Goal: Transaction & Acquisition: Purchase product/service

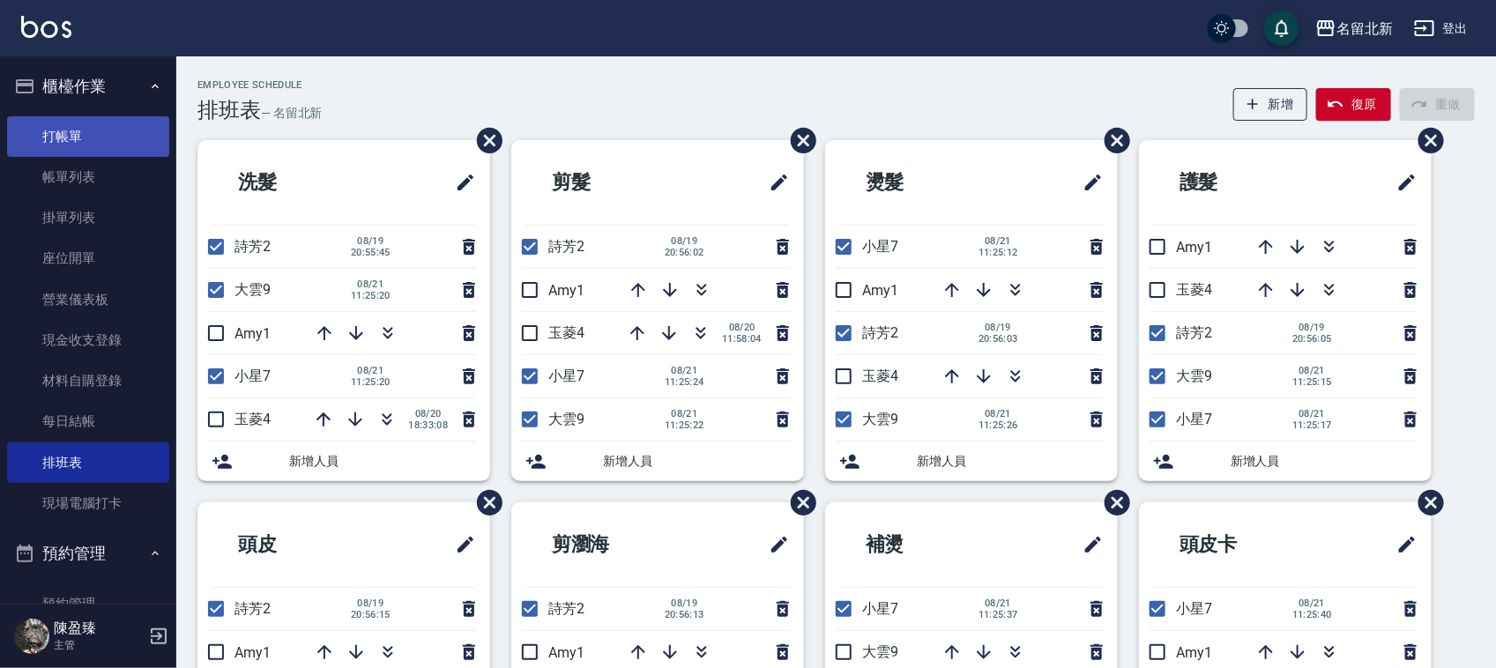
click at [119, 134] on link "打帳單" at bounding box center [88, 136] width 162 height 41
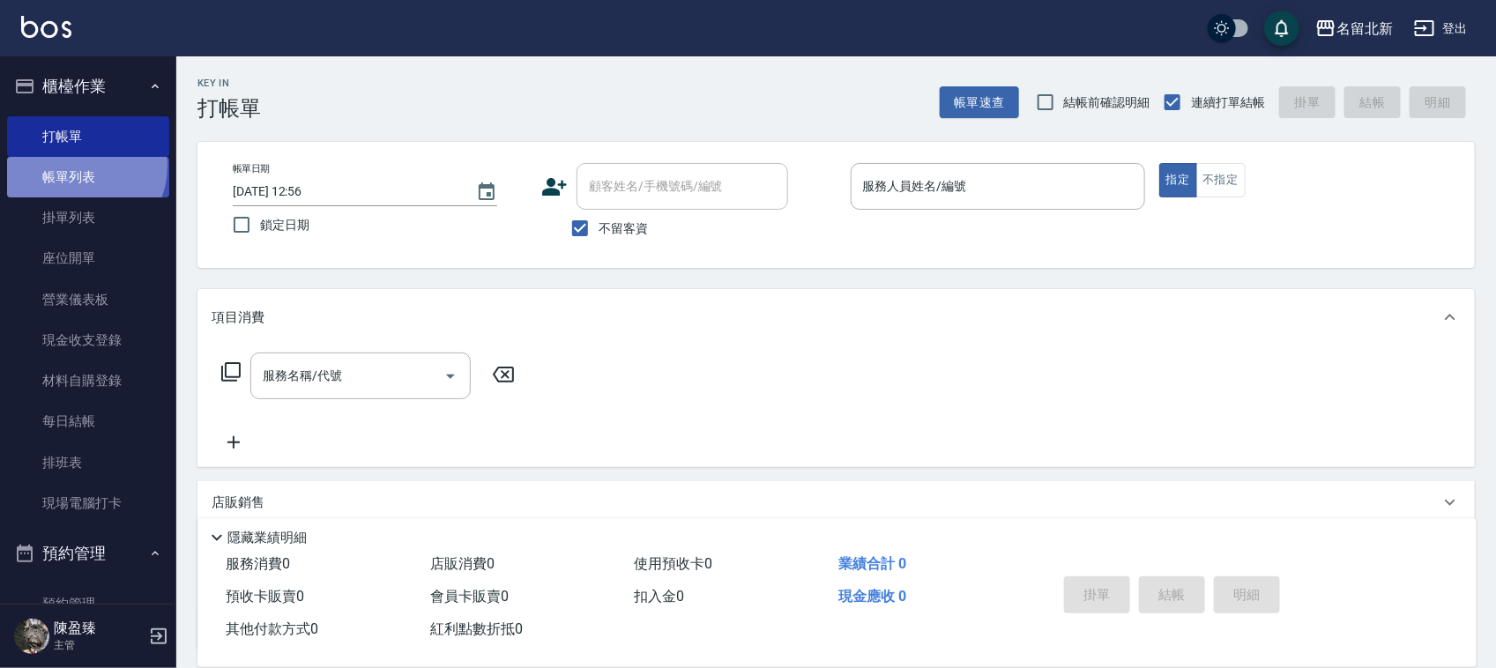
click at [76, 166] on link "帳單列表" at bounding box center [88, 177] width 162 height 41
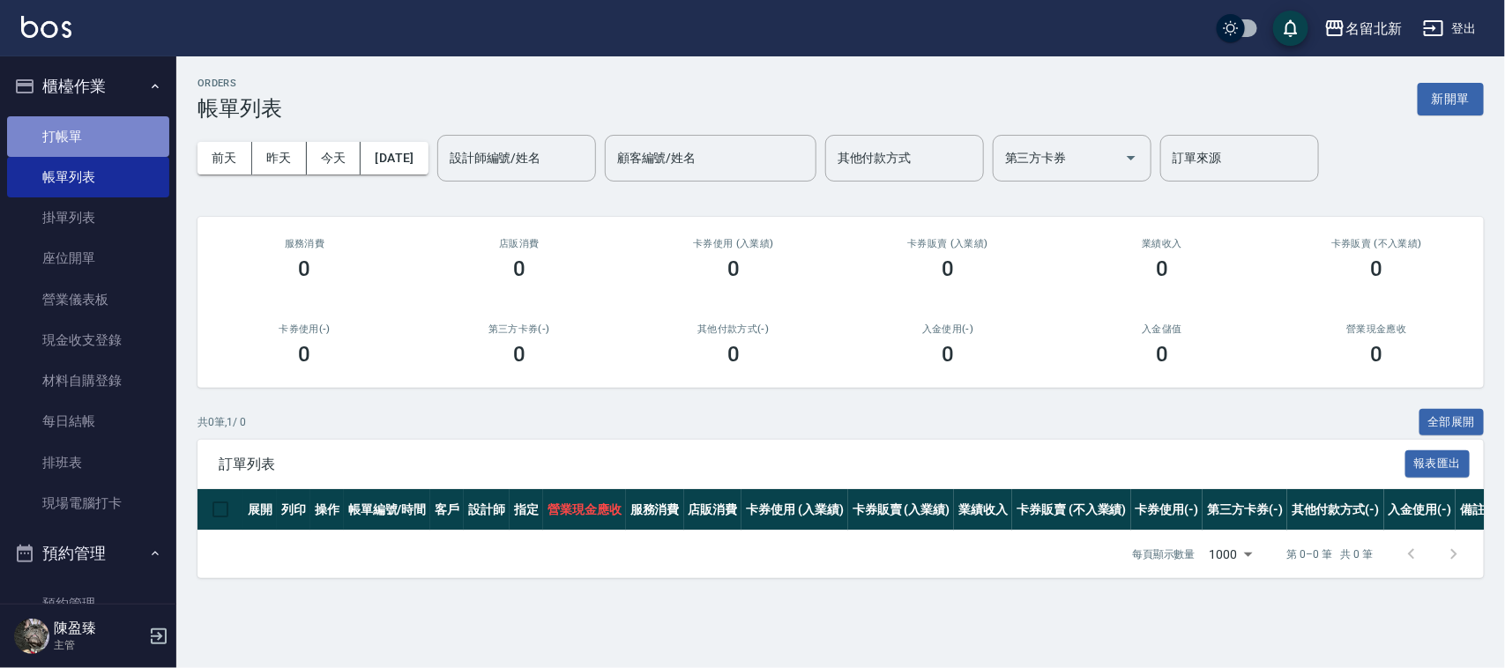
click at [93, 138] on link "打帳單" at bounding box center [88, 136] width 162 height 41
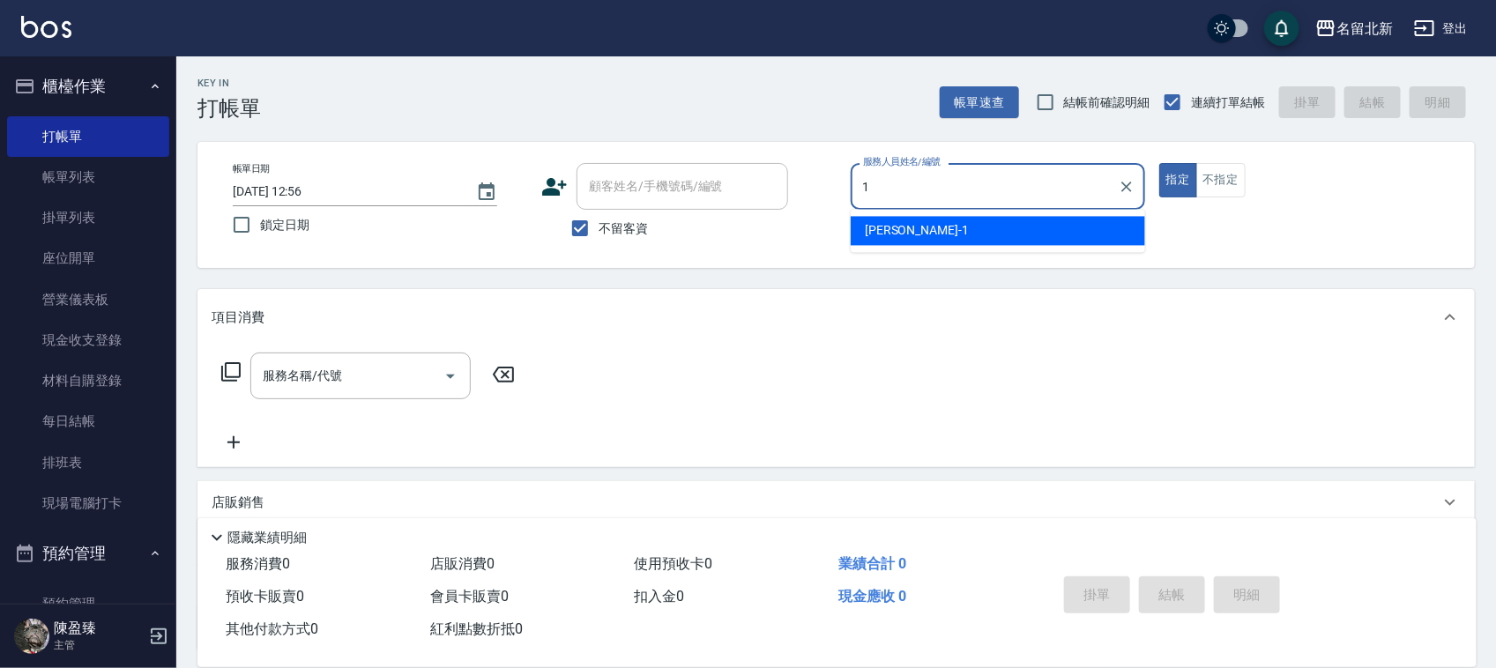
type input "[PERSON_NAME]-1"
type button "true"
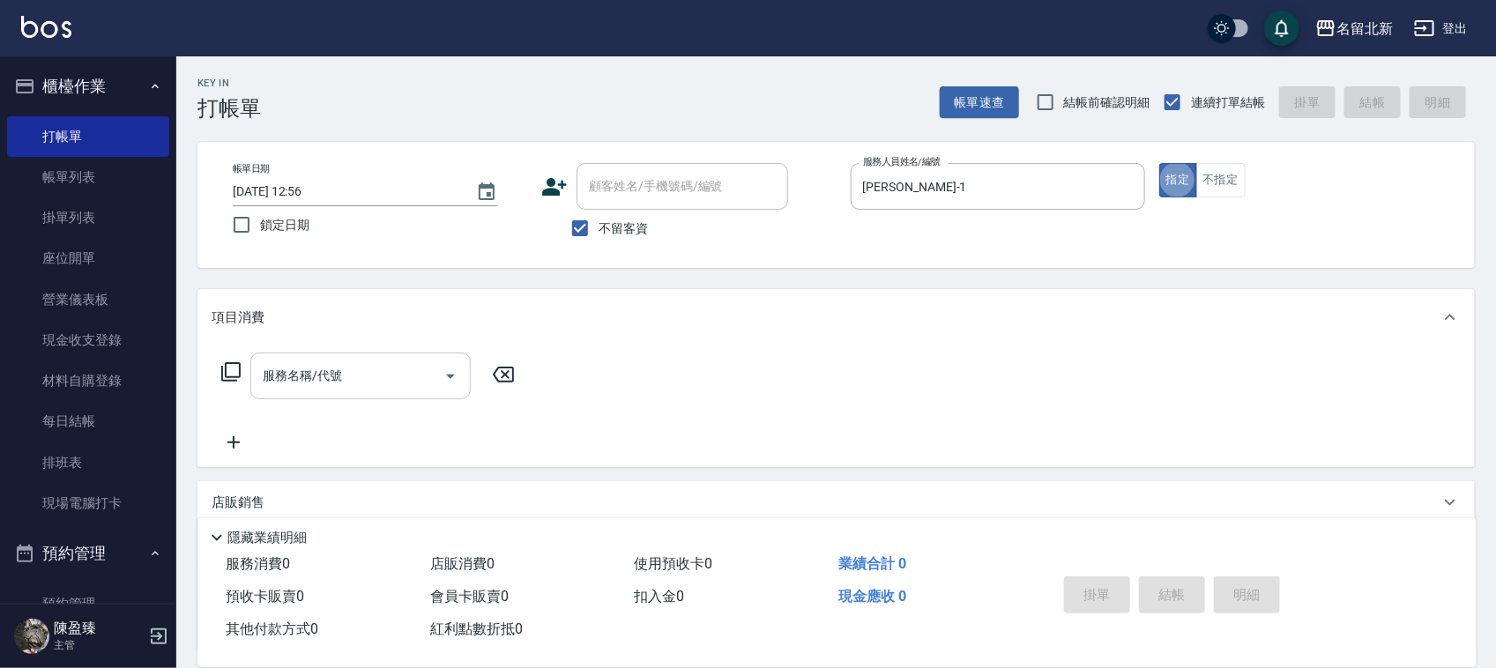
click at [283, 376] on input "服務名稱/代號" at bounding box center [347, 376] width 178 height 31
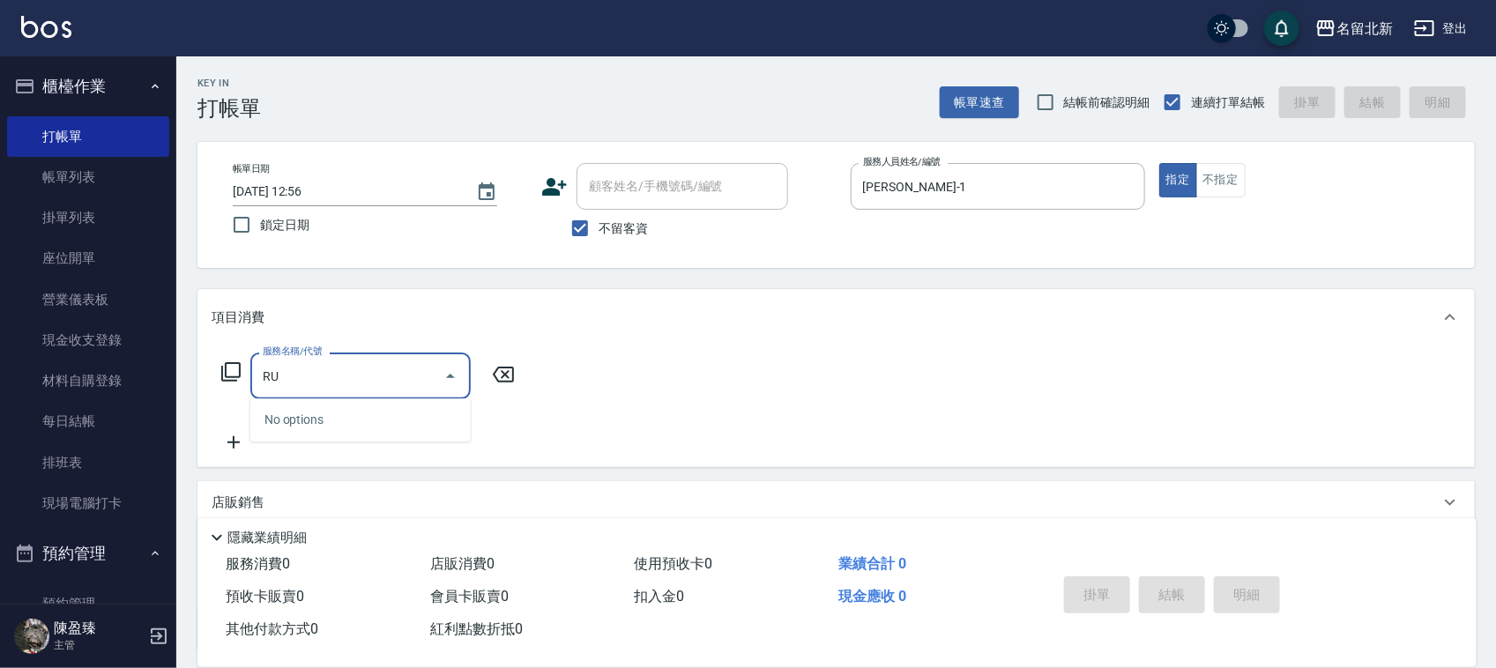
type input "R"
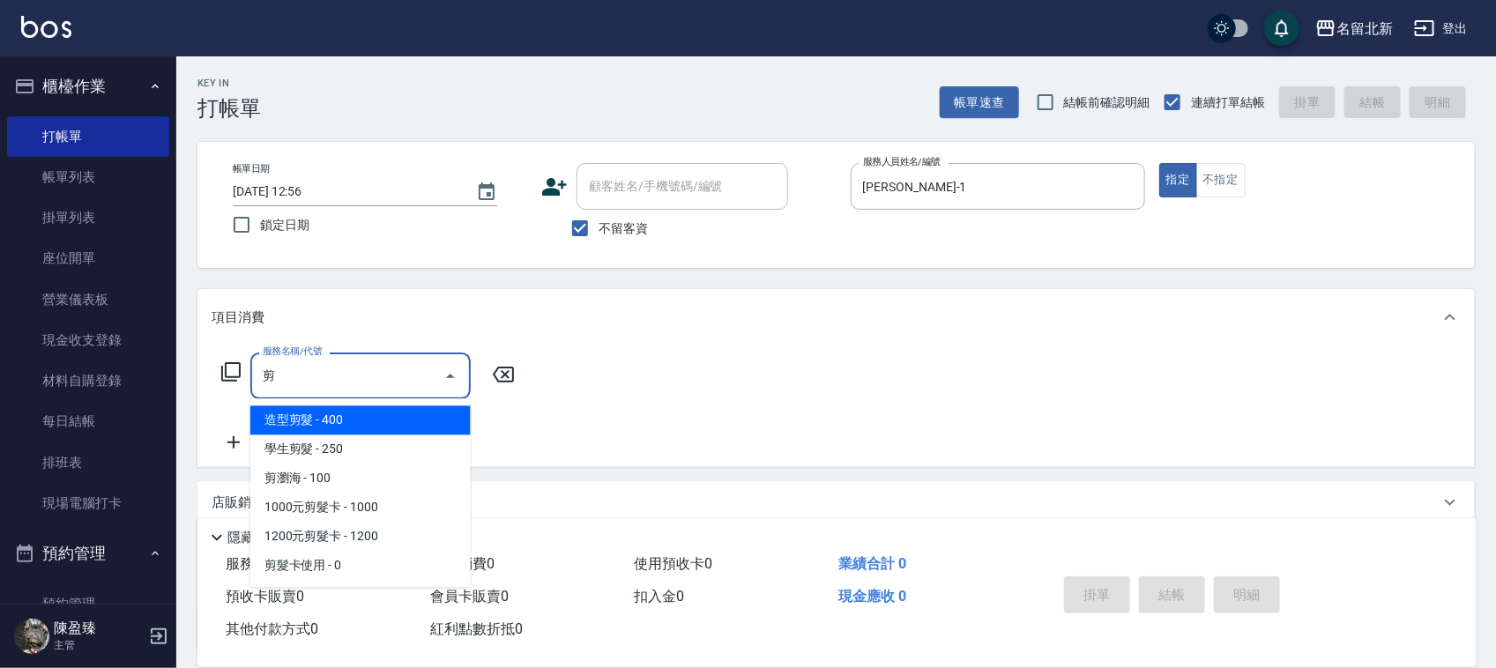
click at [412, 421] on span "造型剪髮 - 400" at bounding box center [360, 420] width 220 height 29
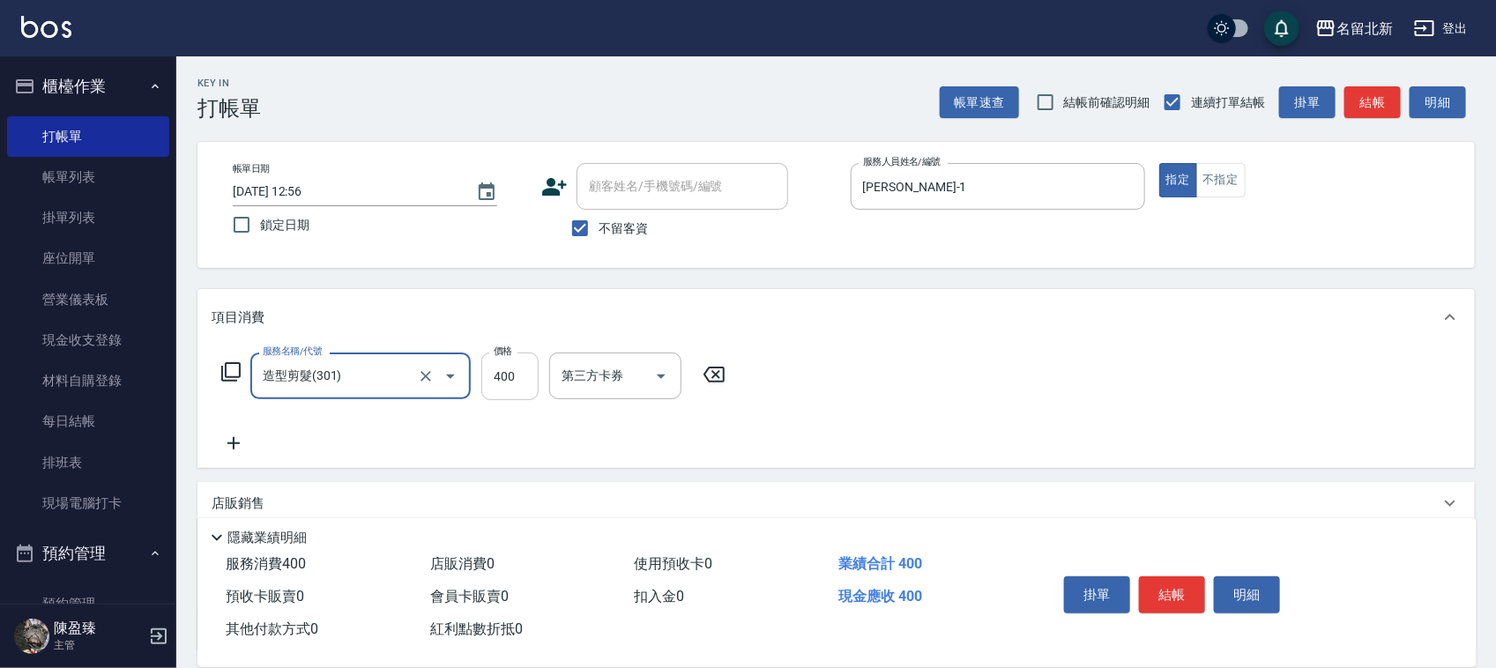
type input "造型剪髮(301)"
click at [527, 367] on input "400" at bounding box center [509, 377] width 57 height 48
type input "350"
click at [1153, 586] on button "結帳" at bounding box center [1172, 595] width 66 height 37
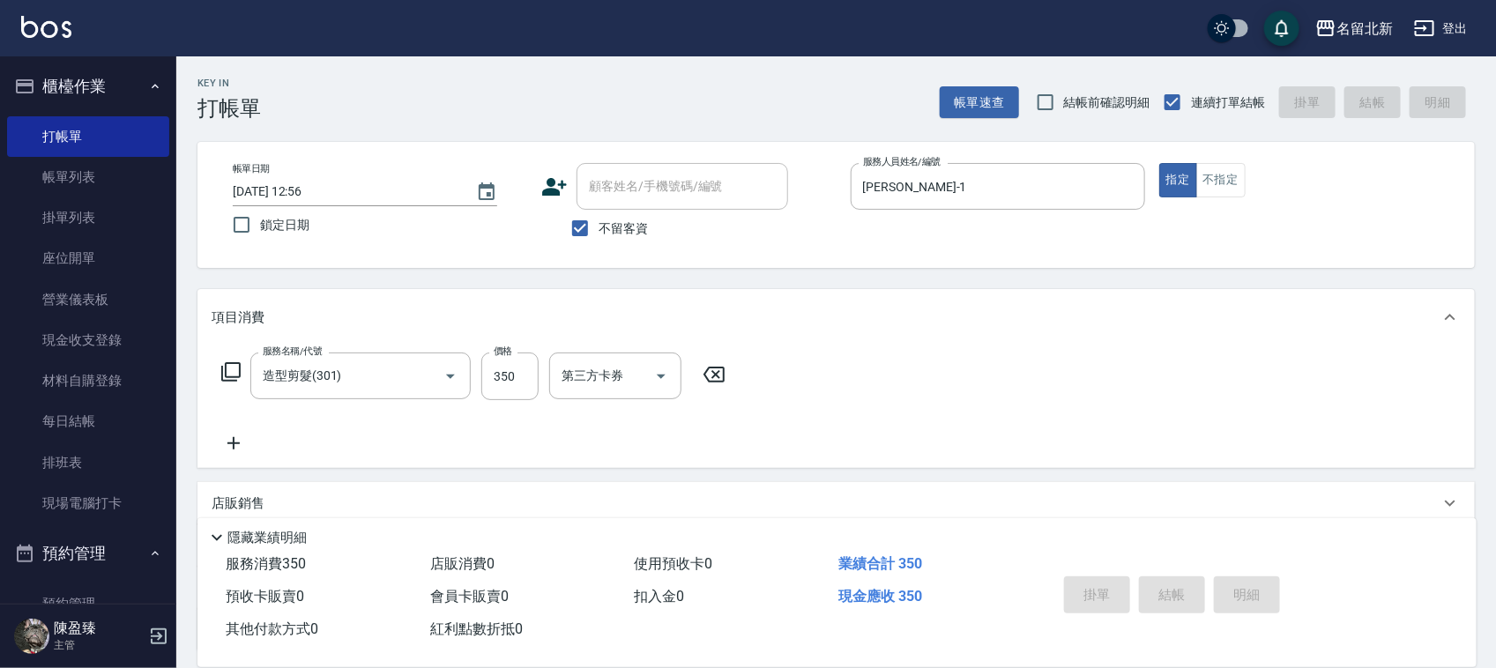
type input "[DATE] 12:57"
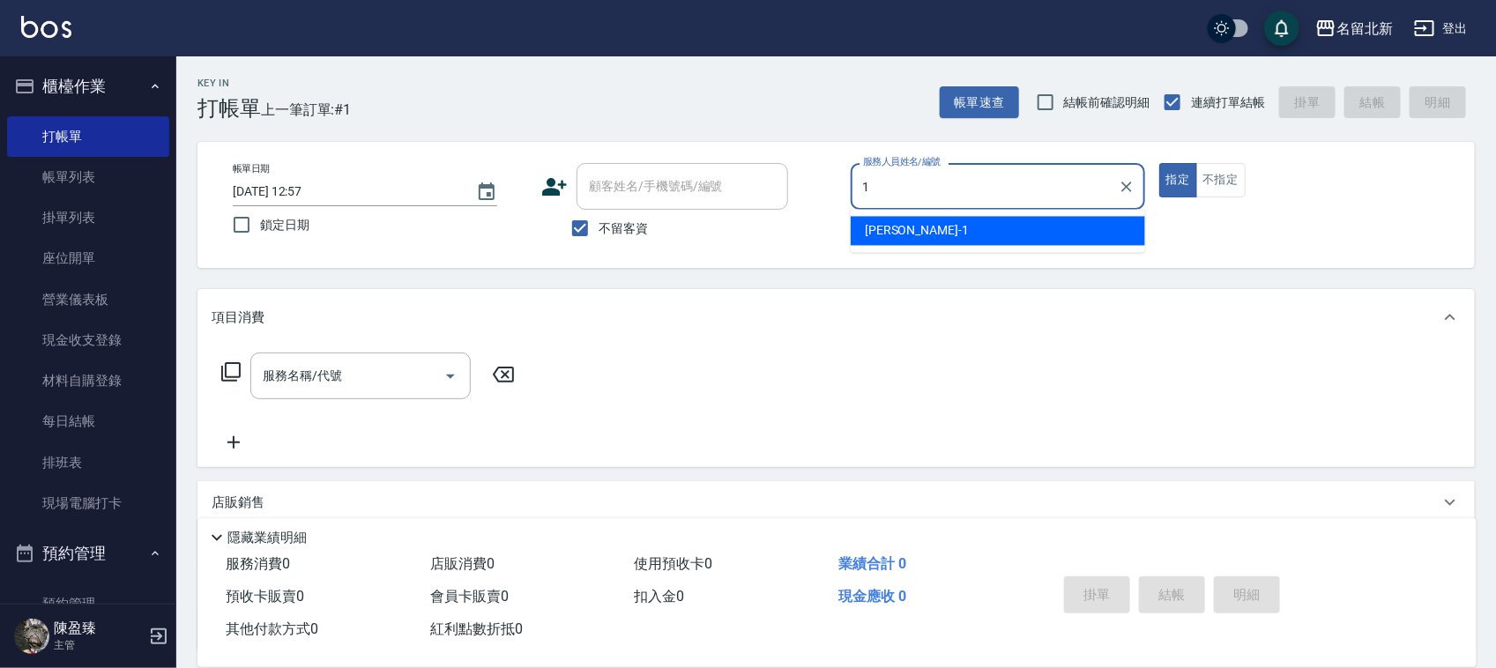
type input "[PERSON_NAME]-1"
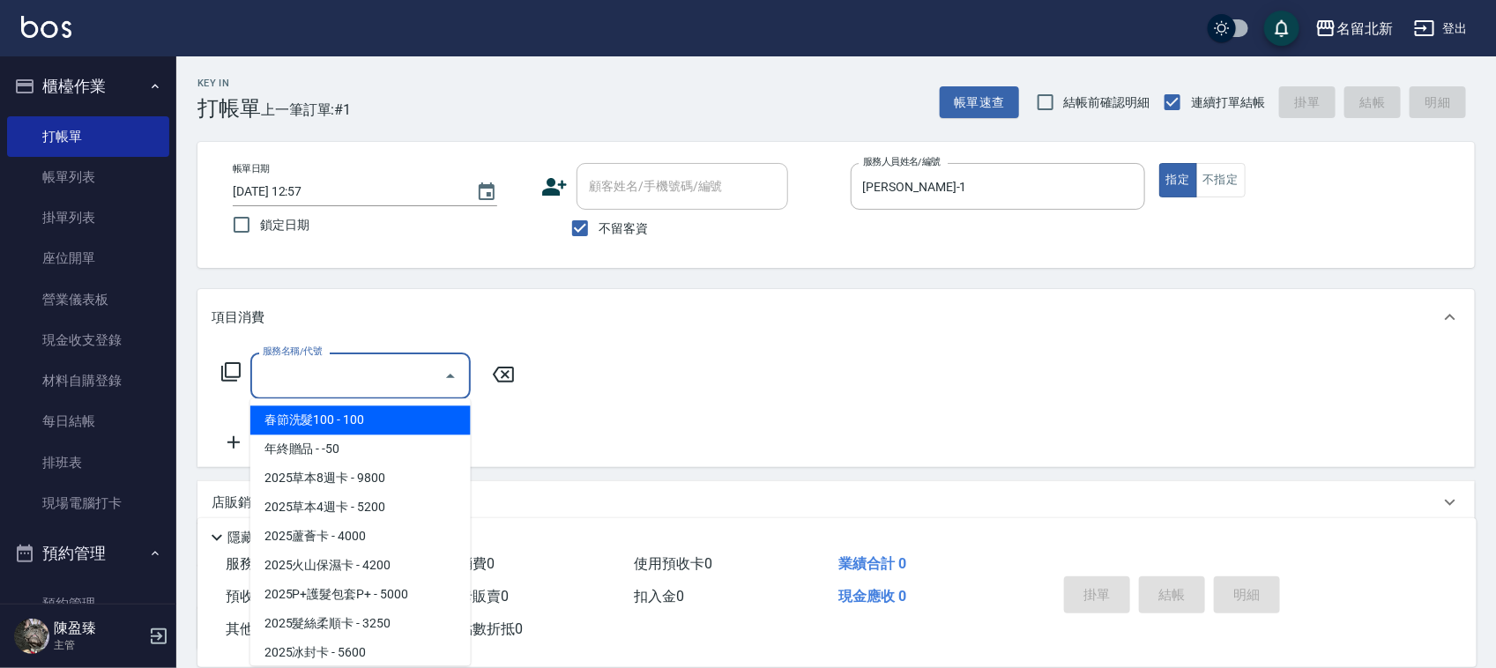
drag, startPoint x: 348, startPoint y: 368, endPoint x: 361, endPoint y: 371, distance: 13.5
click at [348, 371] on input "服務名稱/代號" at bounding box center [347, 376] width 178 height 31
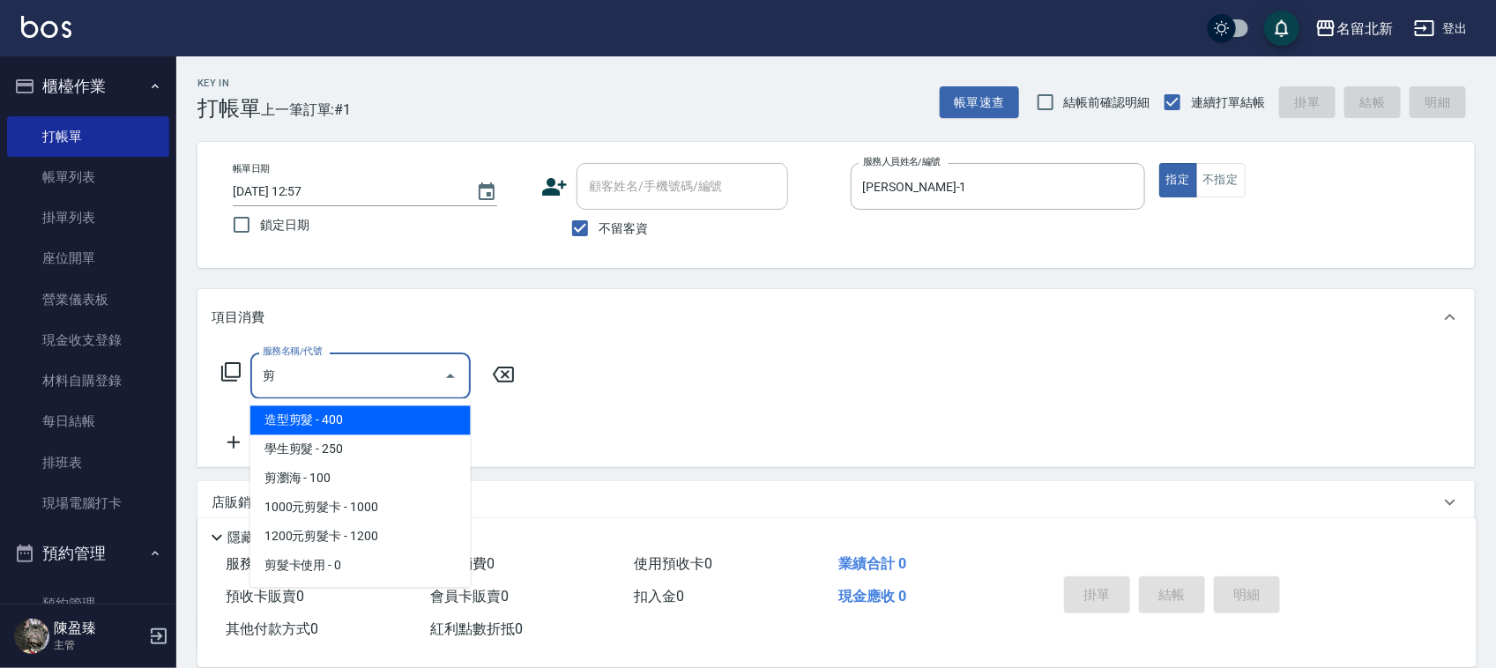
click at [398, 404] on ul "造型剪髮 - 400 學生剪髮 - 250 剪瀏海 - 100 1000元剪髮卡 - 1000 1200元剪髮卡 - 1200 剪髮卡使用 - 0" at bounding box center [360, 493] width 220 height 189
click at [394, 414] on span "造型剪髮 - 400" at bounding box center [360, 420] width 220 height 29
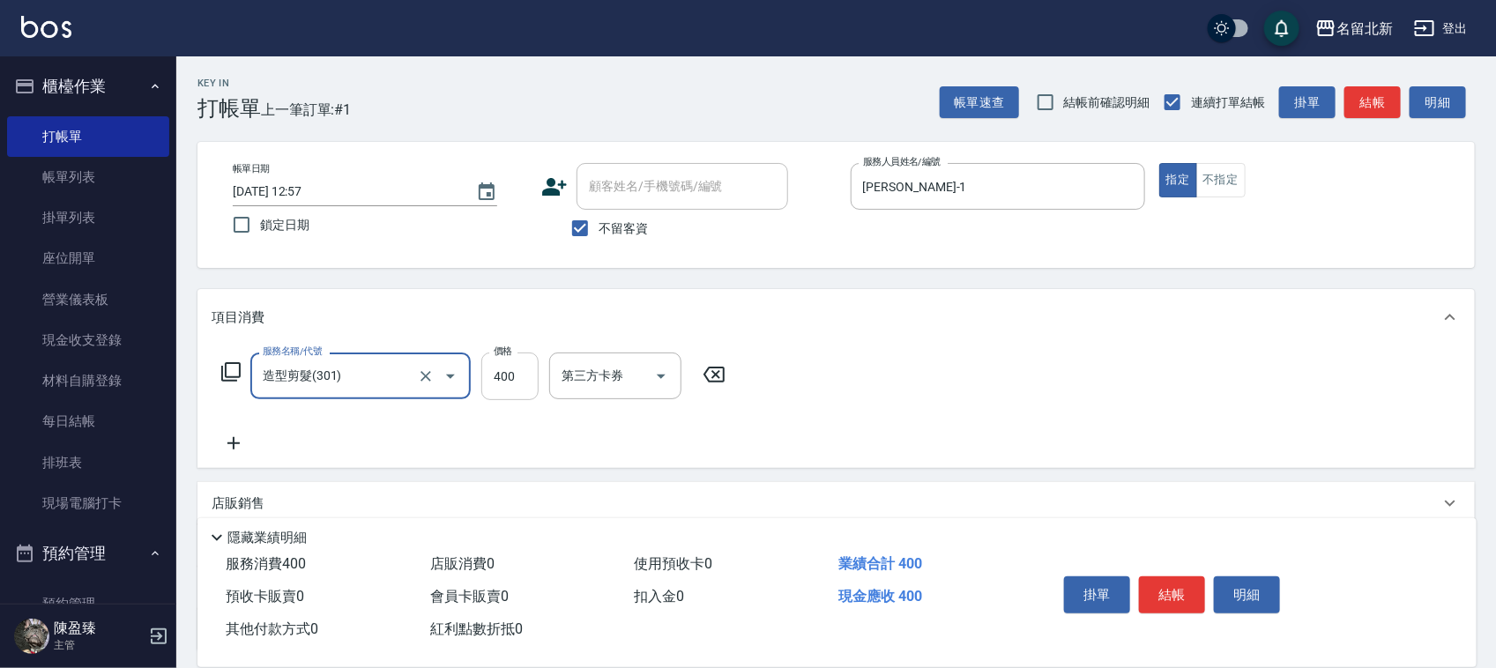
type input "造型剪髮(301)"
click at [531, 353] on input "400" at bounding box center [509, 377] width 57 height 48
type input "380"
click at [1159, 587] on button "結帳" at bounding box center [1172, 595] width 66 height 37
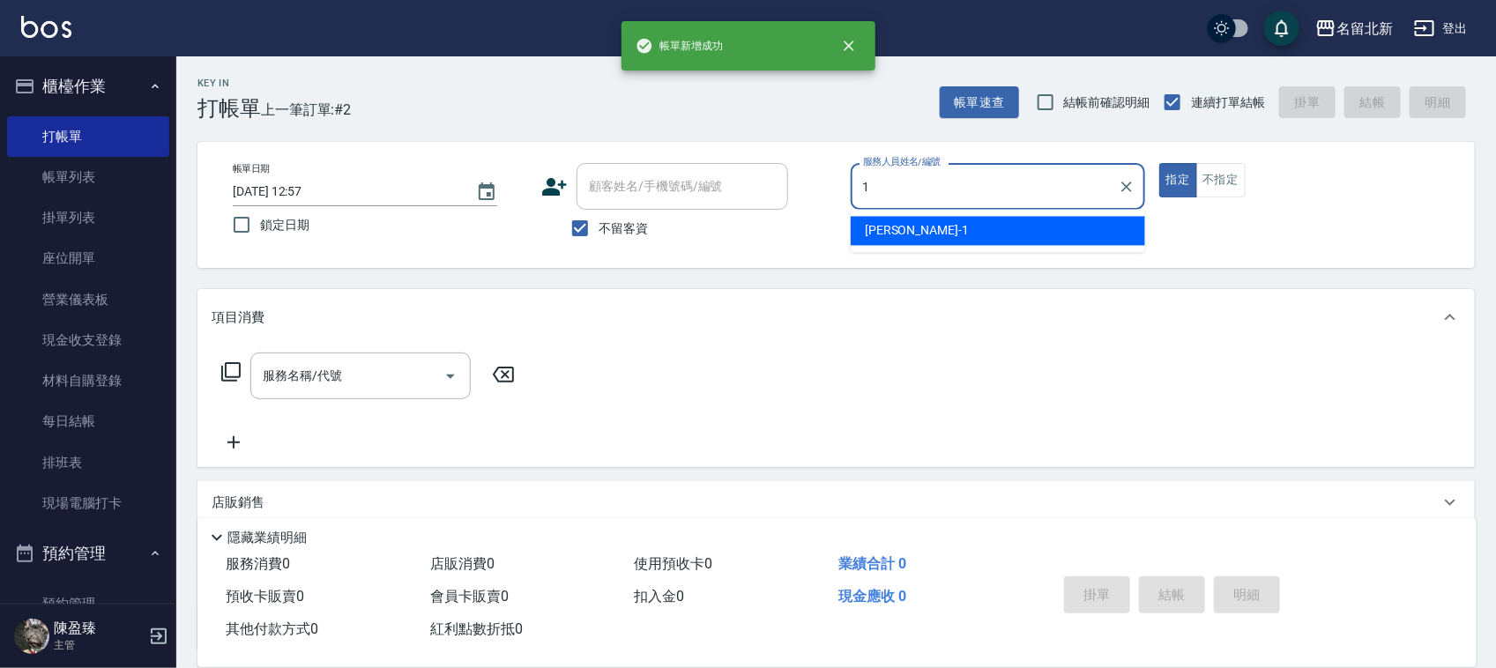
type input "[PERSON_NAME]-1"
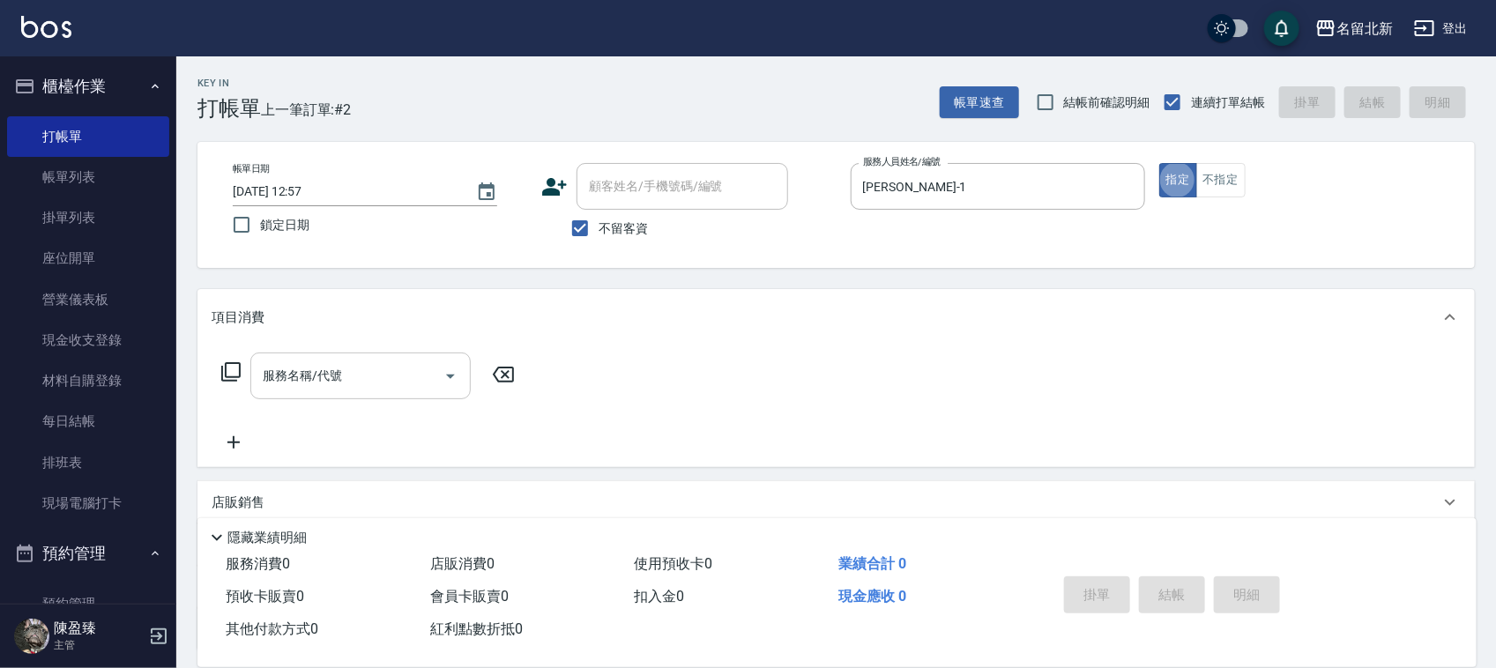
click at [309, 371] on input "服務名稱/代號" at bounding box center [347, 376] width 178 height 31
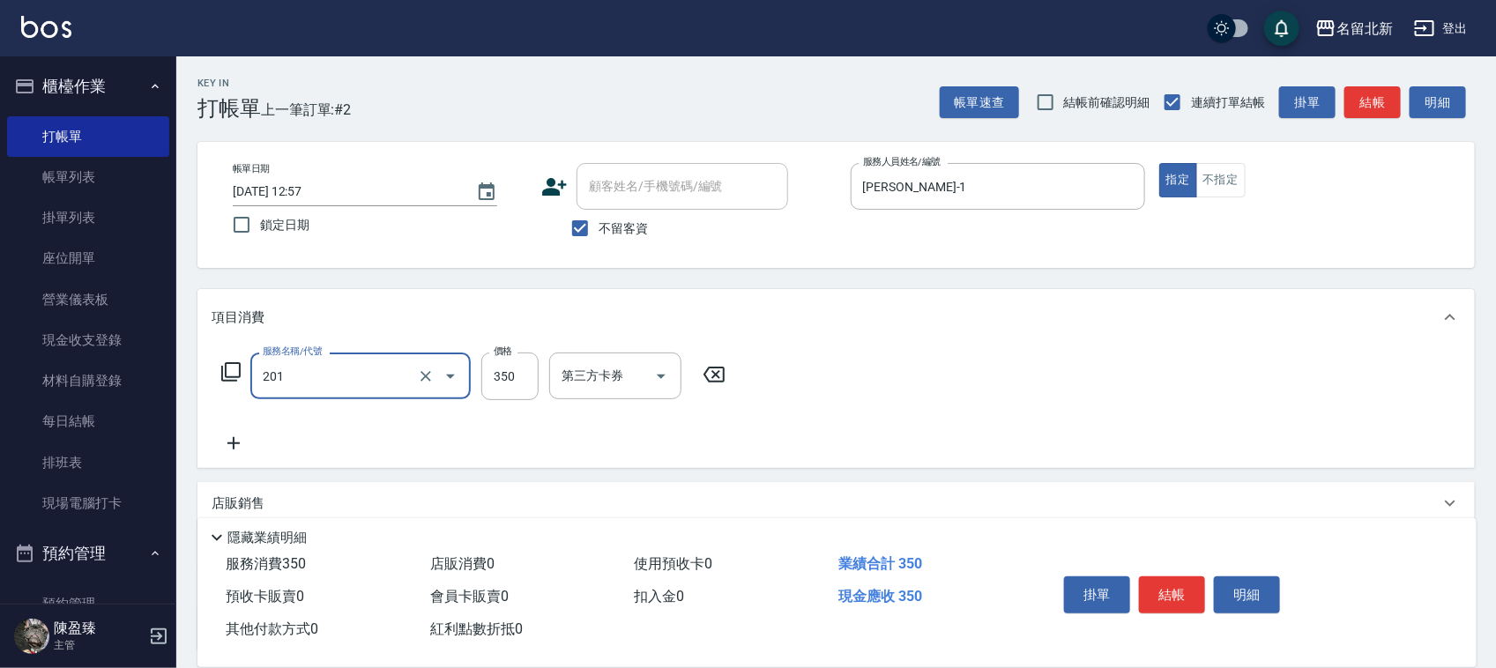
type input "一般洗髮(201)"
click at [236, 443] on icon at bounding box center [233, 443] width 12 height 12
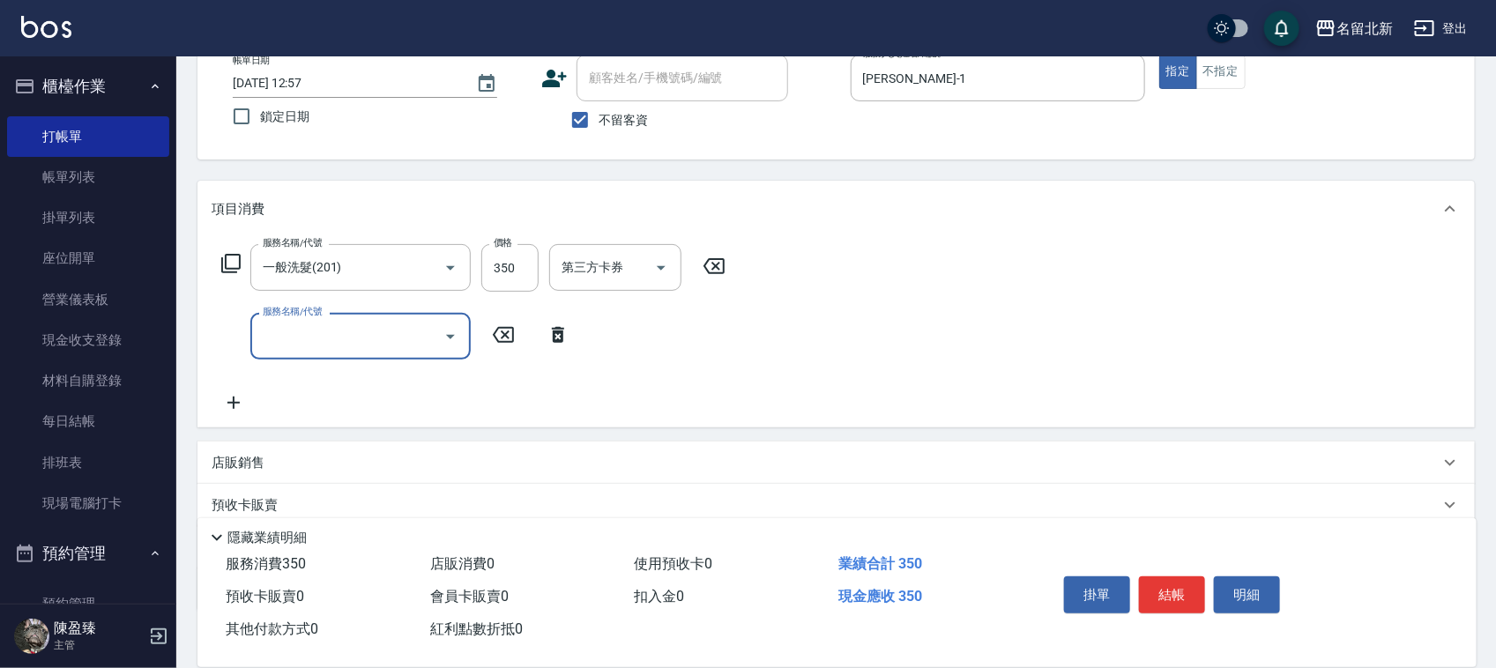
scroll to position [110, 0]
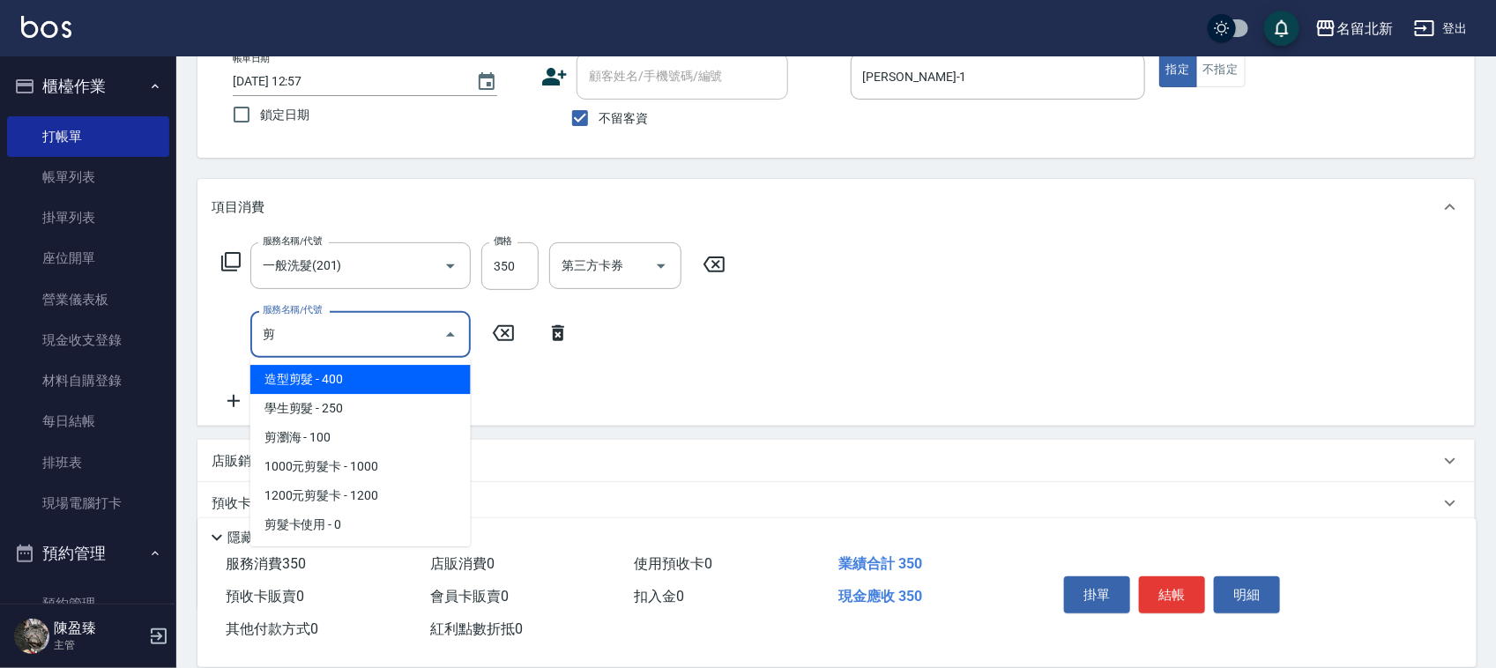
click at [404, 381] on span "造型剪髮 - 400" at bounding box center [360, 379] width 220 height 29
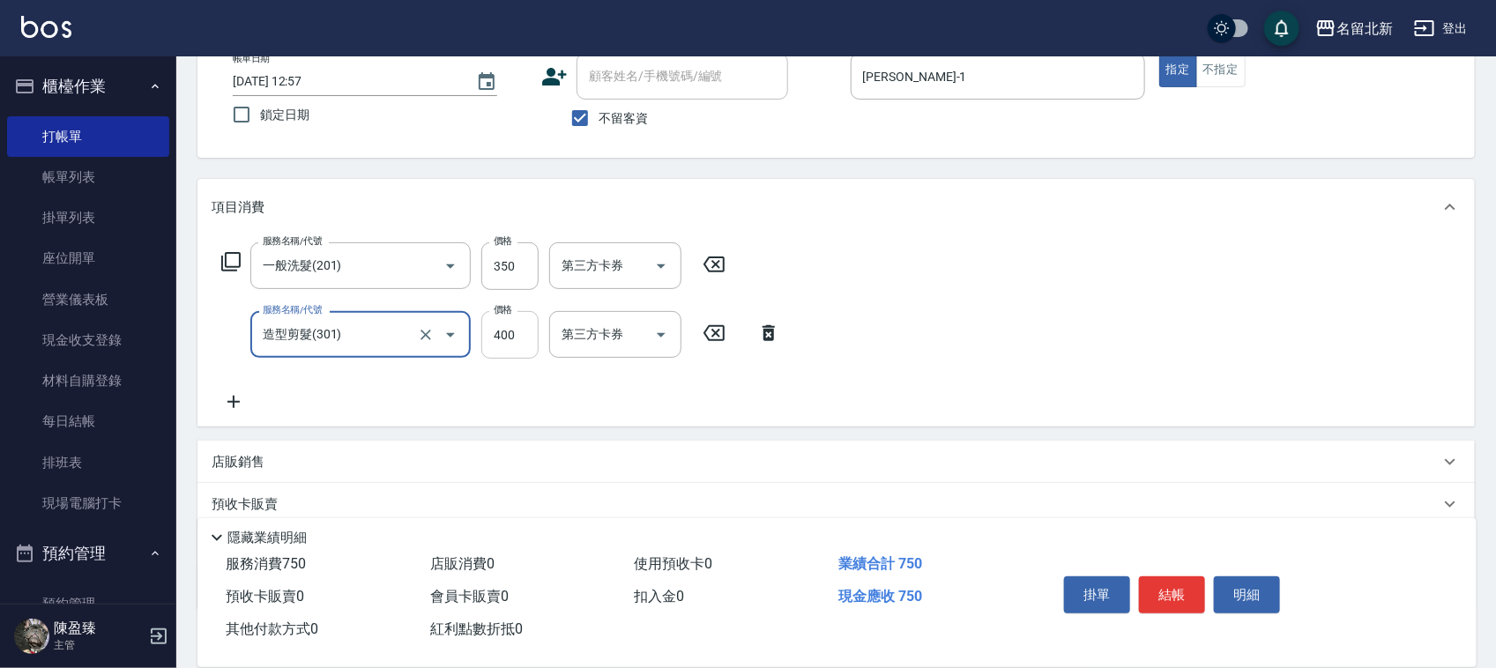
type input "造型剪髮(301)"
click at [527, 335] on input "400" at bounding box center [509, 335] width 57 height 48
type input "350"
click at [1178, 583] on button "結帳" at bounding box center [1172, 595] width 66 height 37
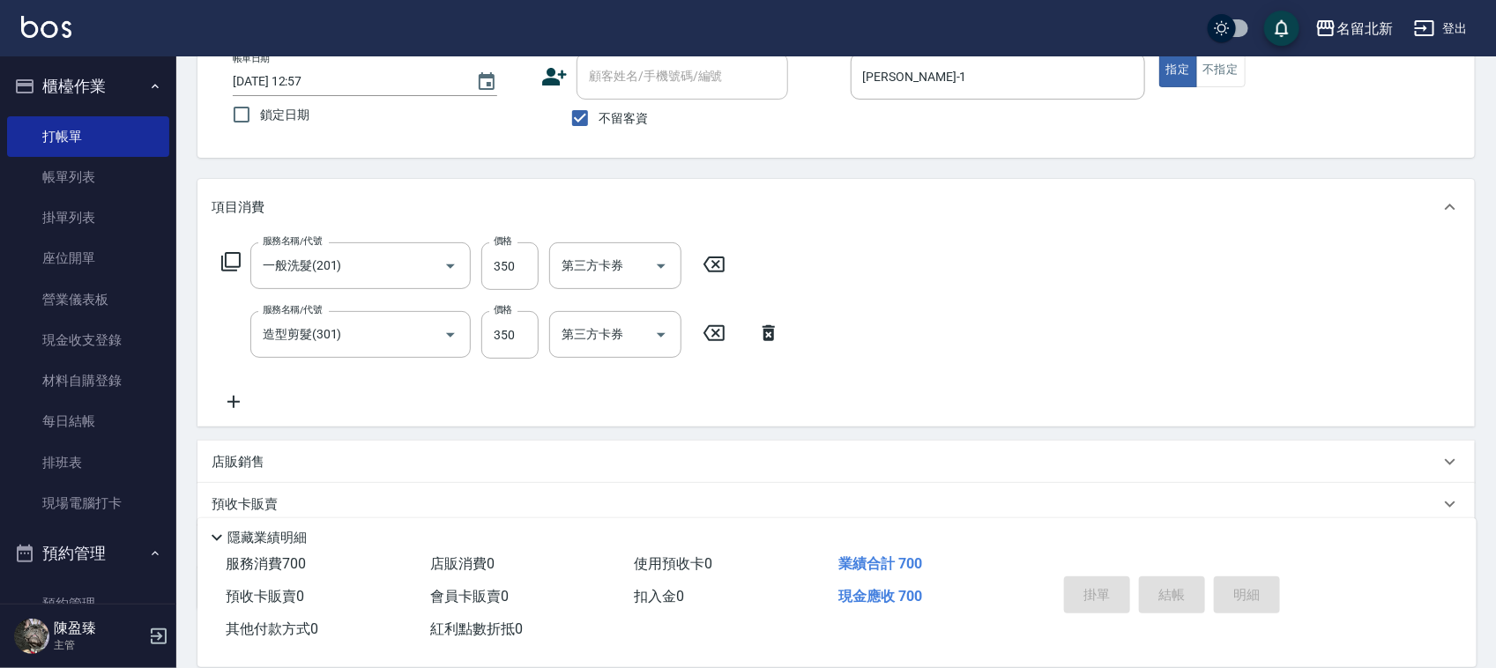
type input "[DATE] 12:58"
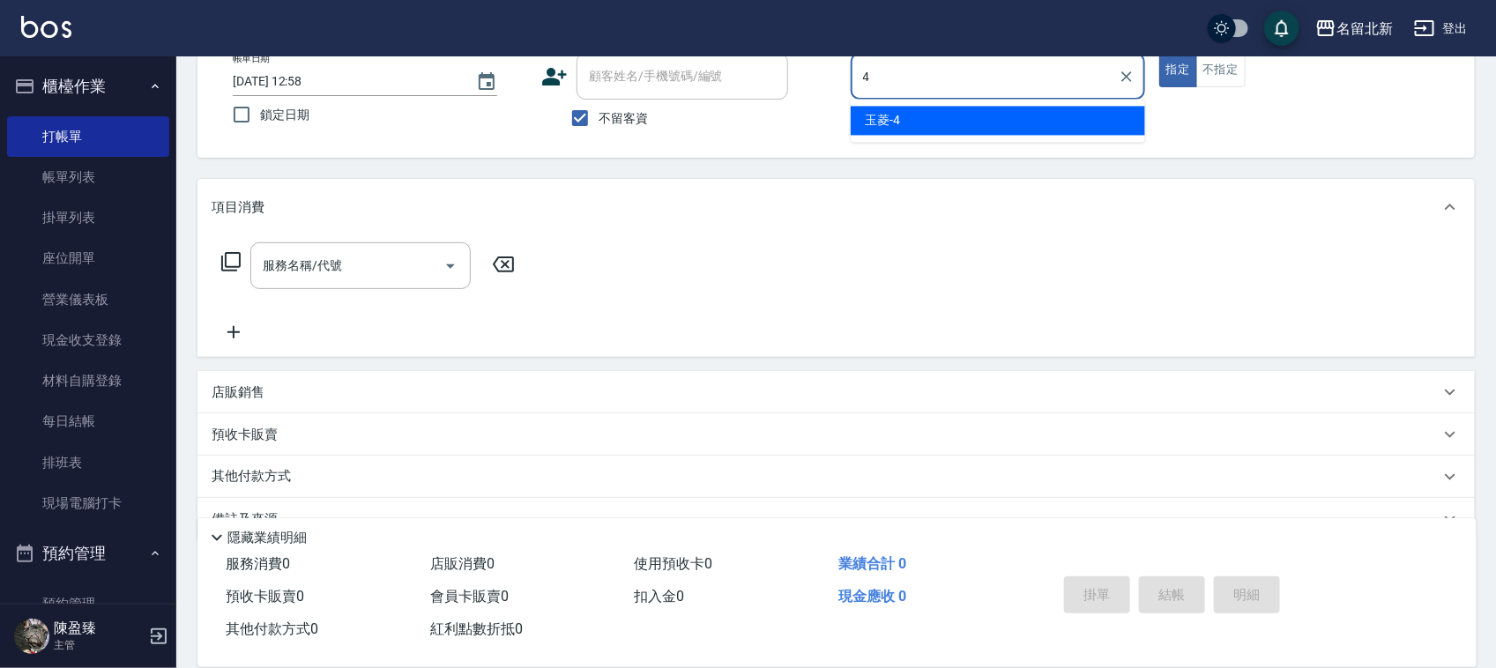
type input "玉菱-4"
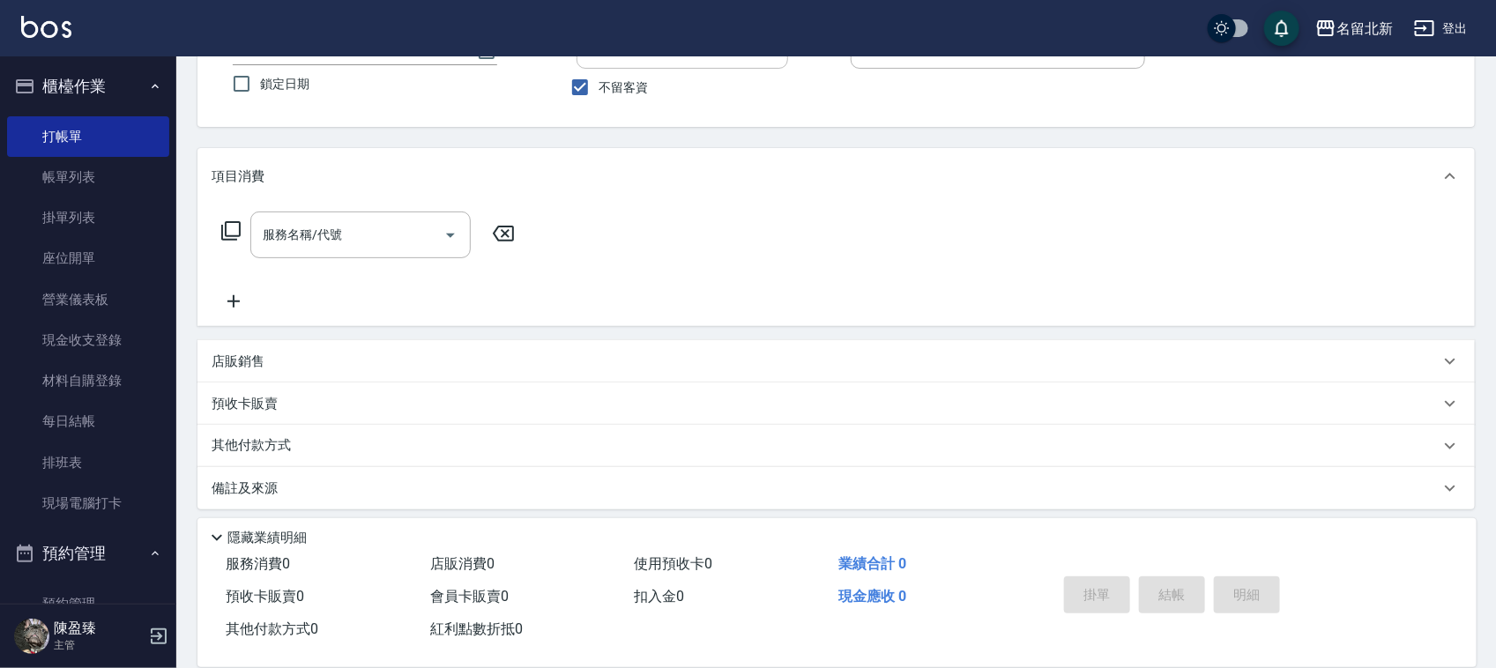
scroll to position [150, 0]
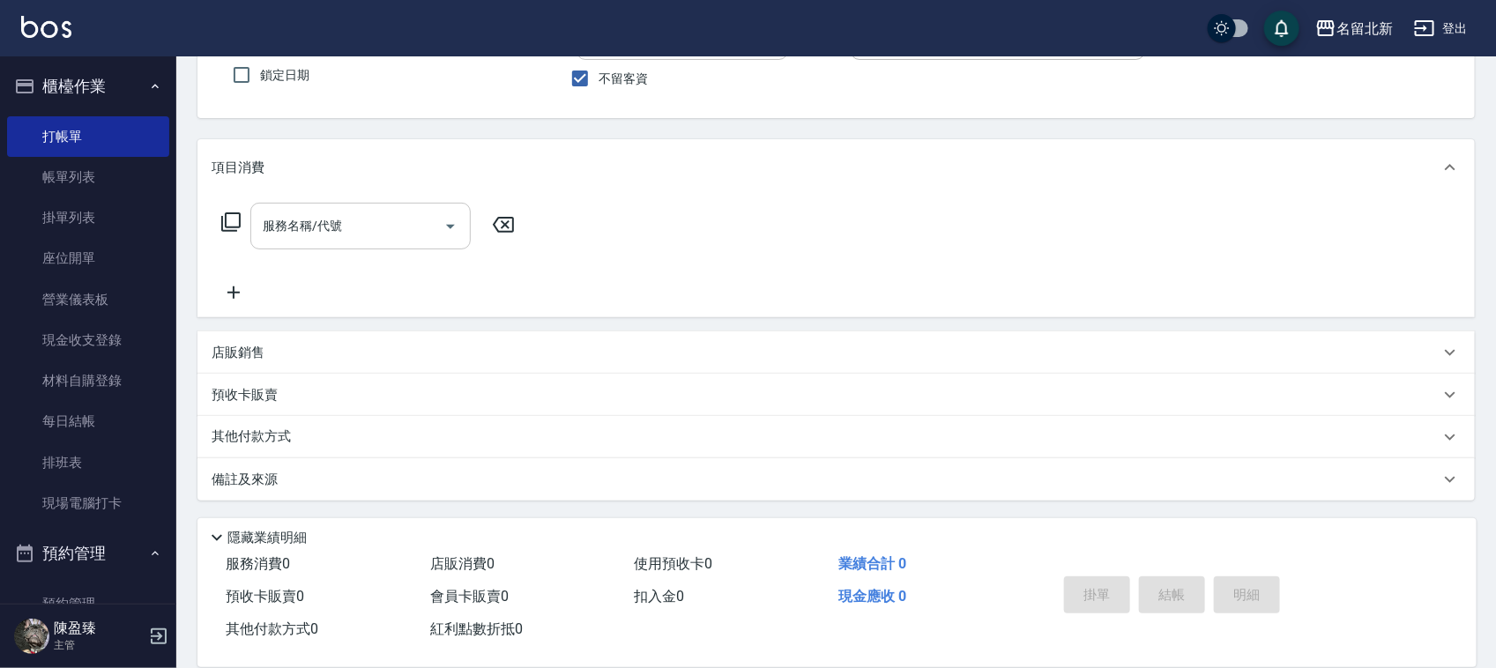
click at [338, 234] on input "服務名稱/代號" at bounding box center [347, 226] width 178 height 31
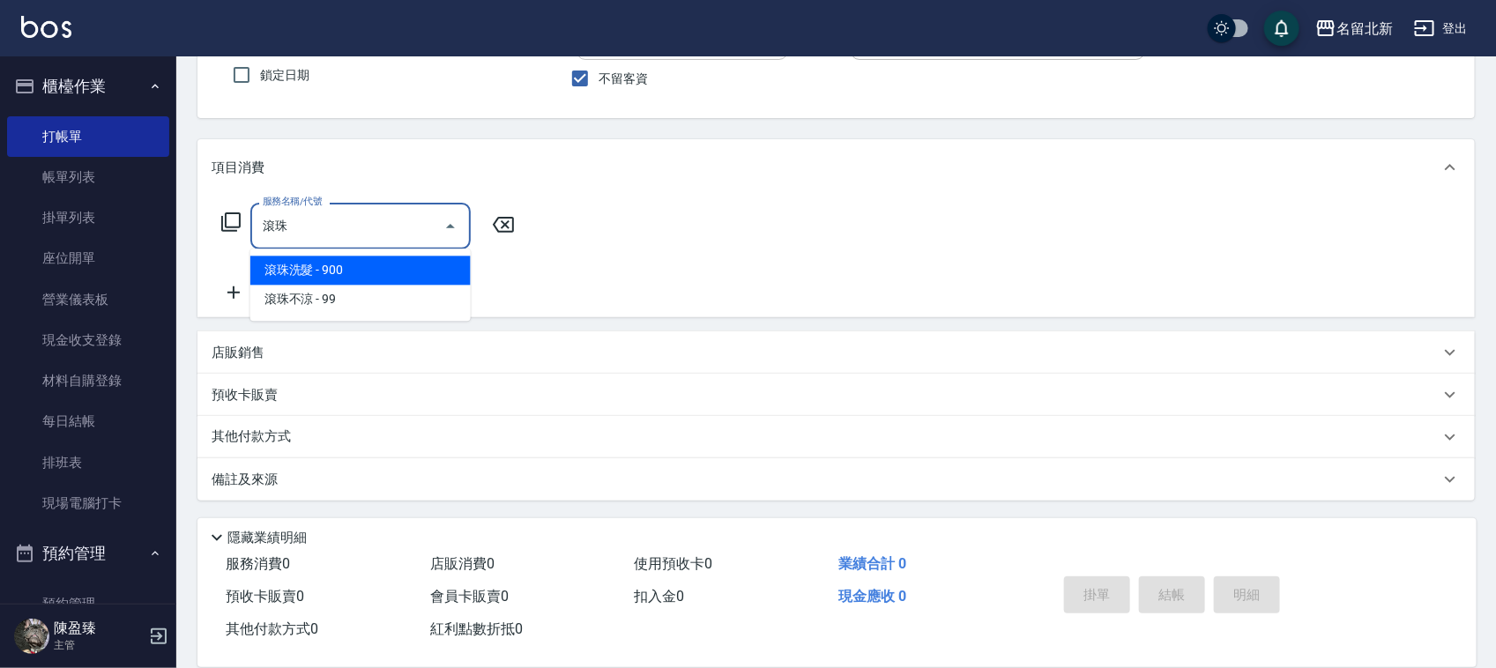
click at [354, 262] on span "滾珠洗髮 - 900" at bounding box center [360, 271] width 220 height 29
type input "滾珠洗髮(209)"
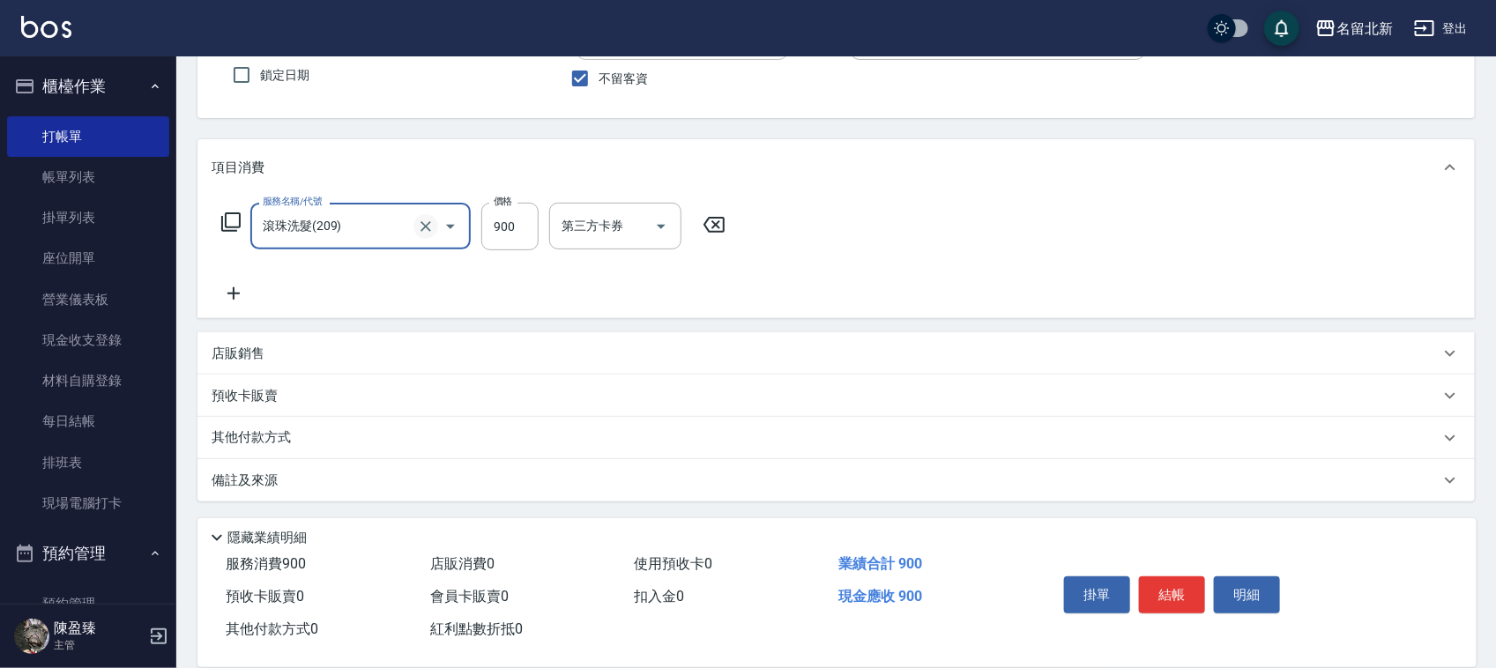
click at [428, 229] on icon "Clear" at bounding box center [425, 226] width 11 height 11
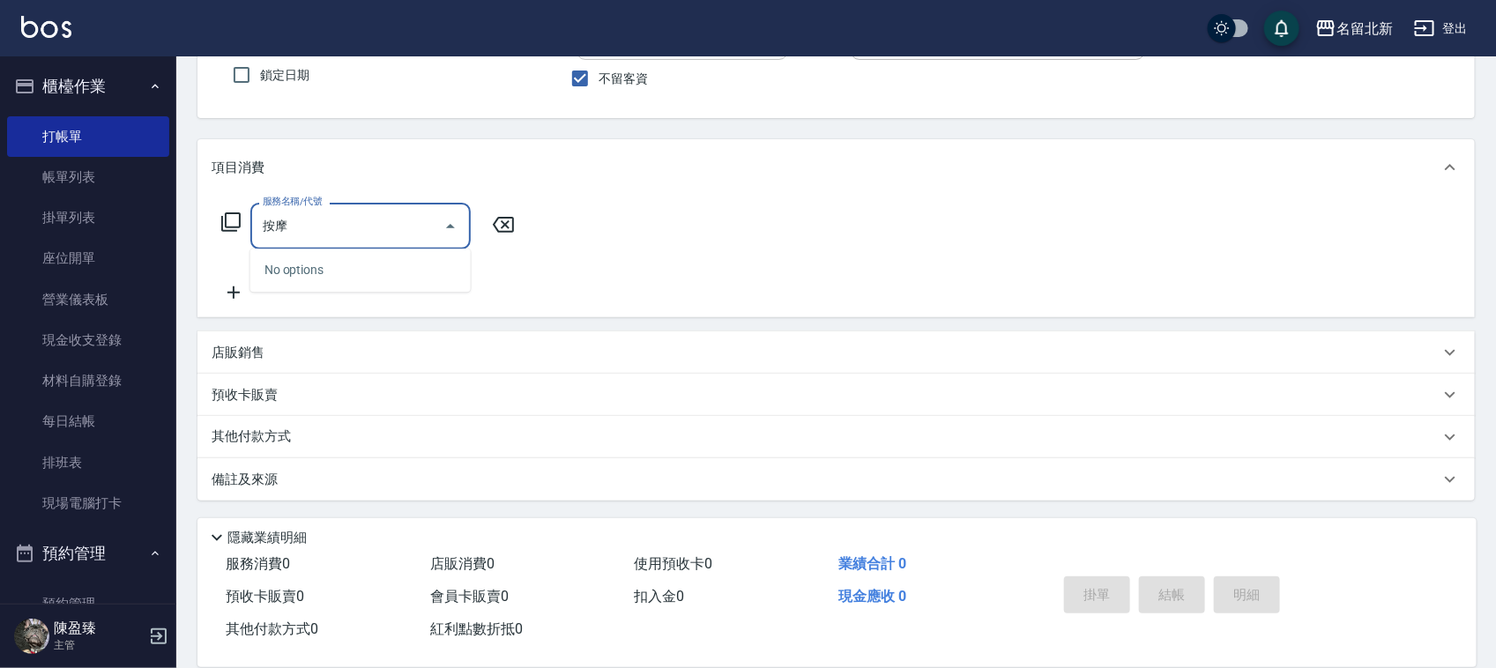
type input "案"
click at [363, 264] on span "滾珠洗髮 - 900" at bounding box center [360, 271] width 220 height 29
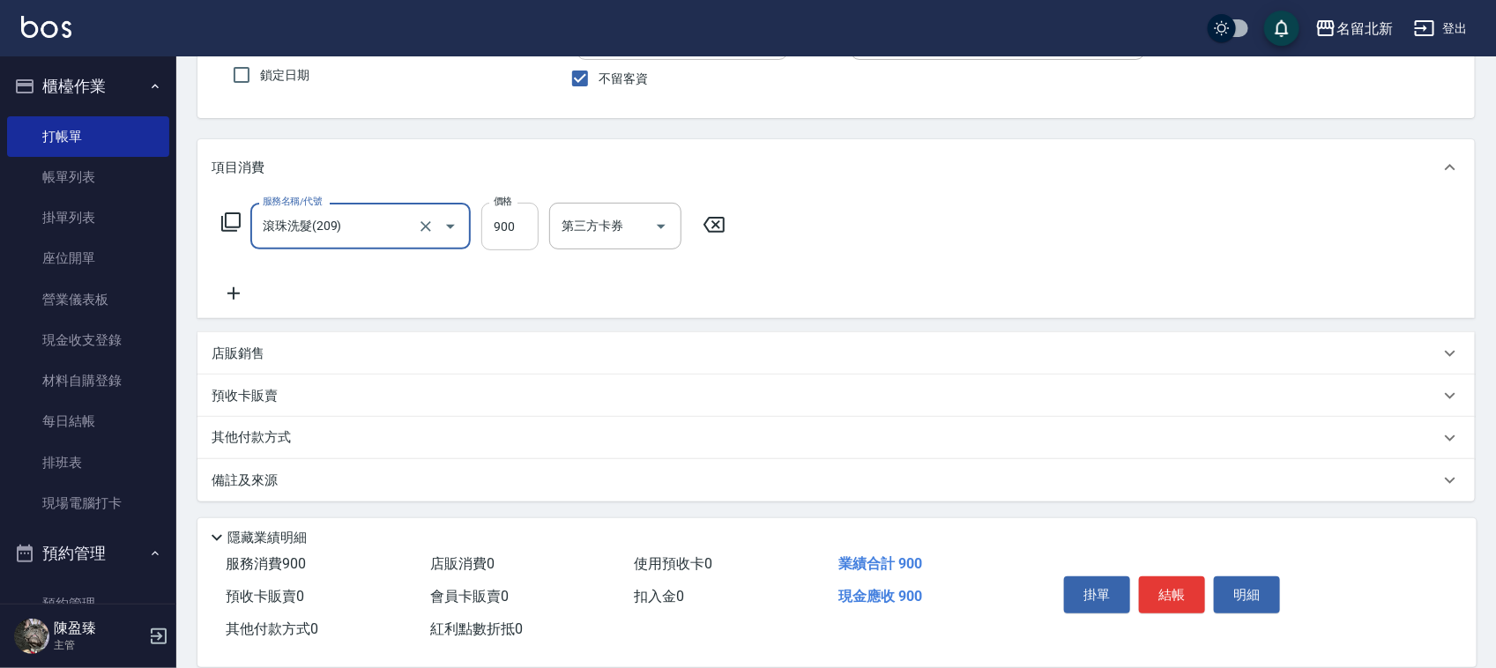
type input "滾珠洗髮(209)"
click at [523, 226] on input "900" at bounding box center [509, 227] width 57 height 48
click at [247, 287] on icon at bounding box center [234, 293] width 44 height 21
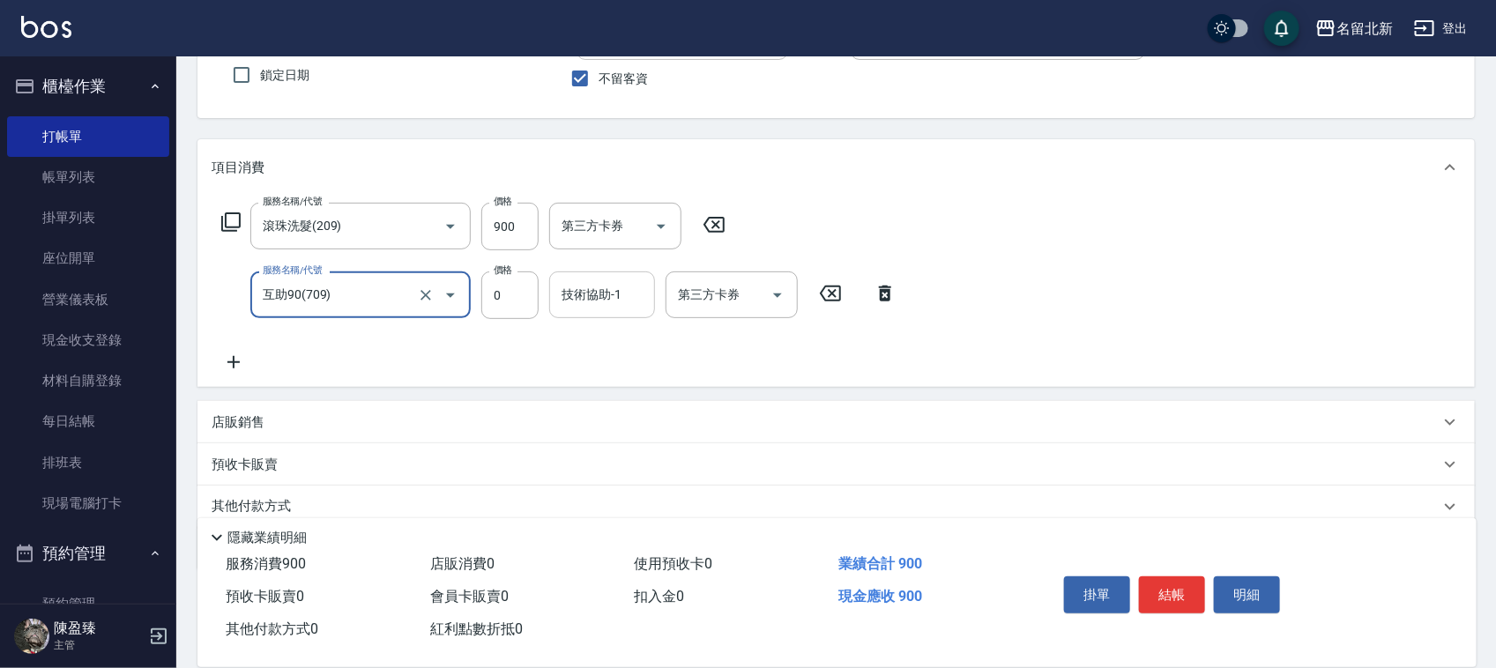
type input "互助90(709)"
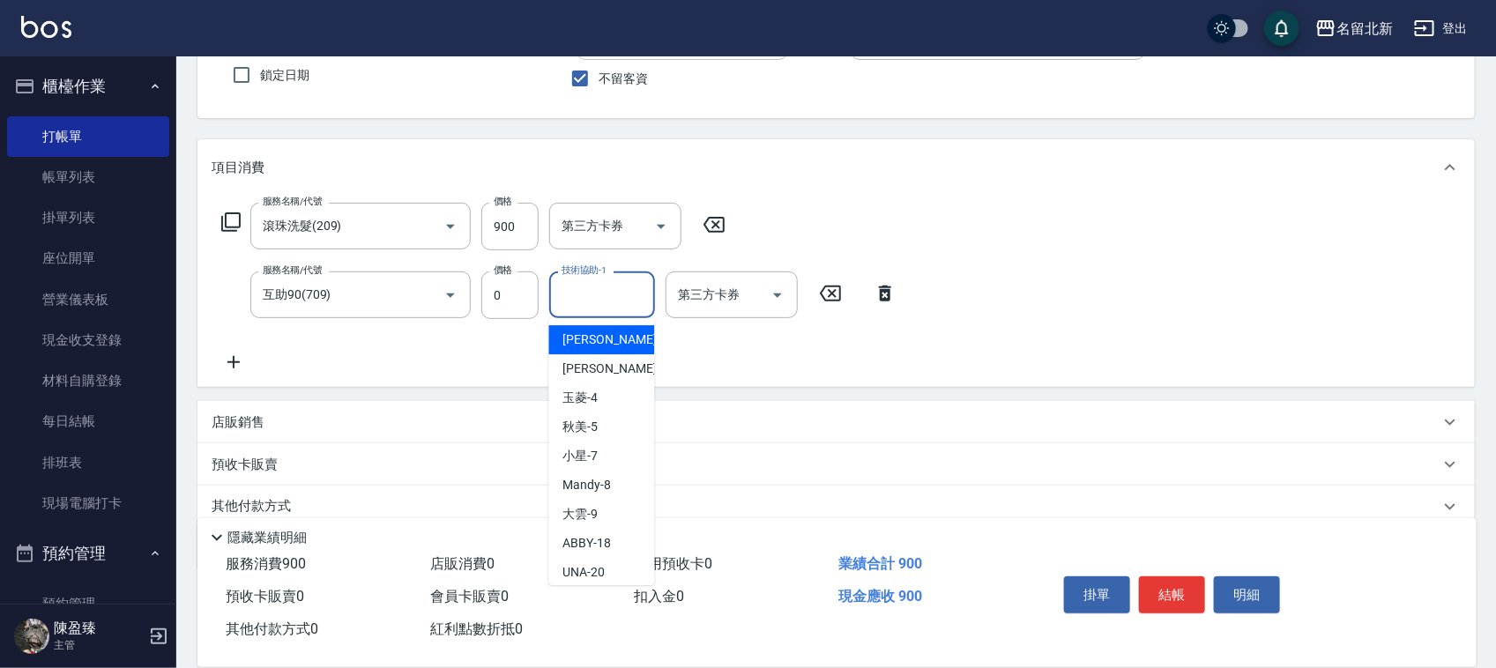
click at [562, 302] on input "技術協助-1" at bounding box center [602, 294] width 90 height 31
type input "[PERSON_NAME]-33"
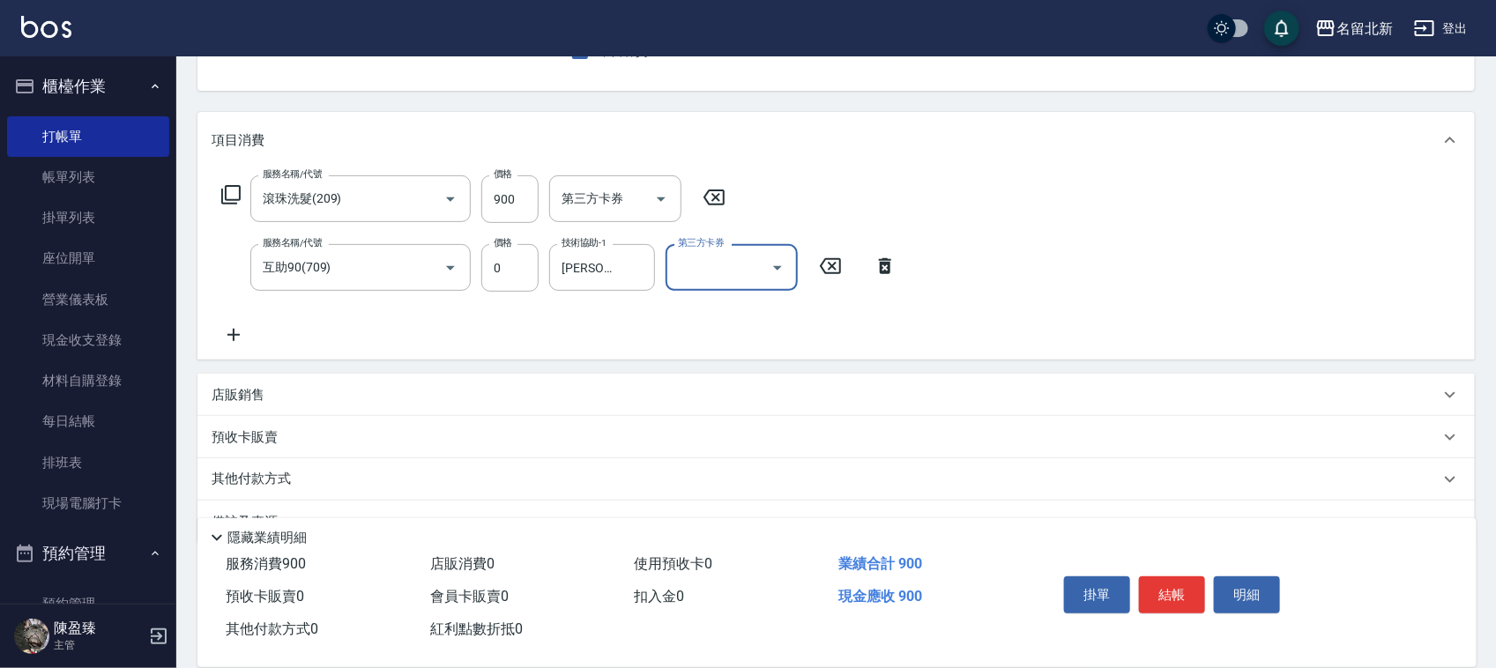
scroll to position [219, 0]
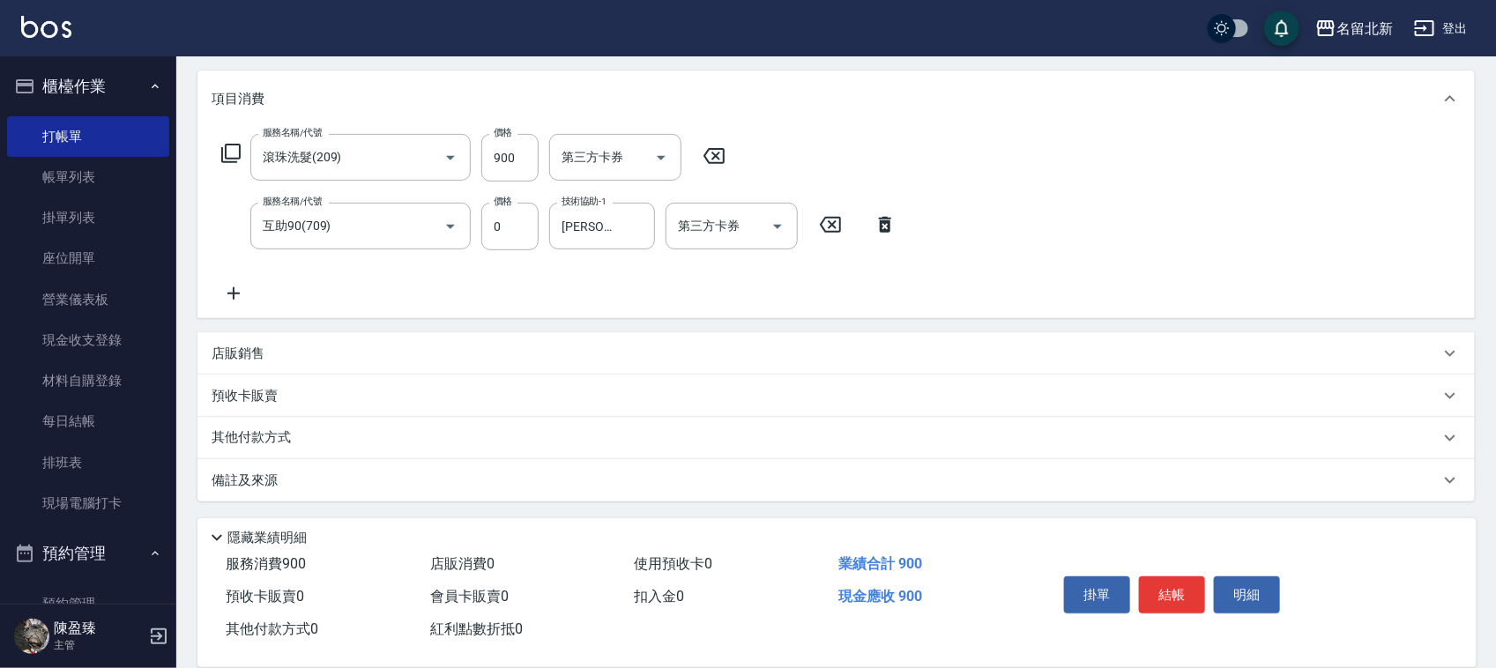
click at [288, 434] on p "其他付款方式" at bounding box center [256, 437] width 88 height 19
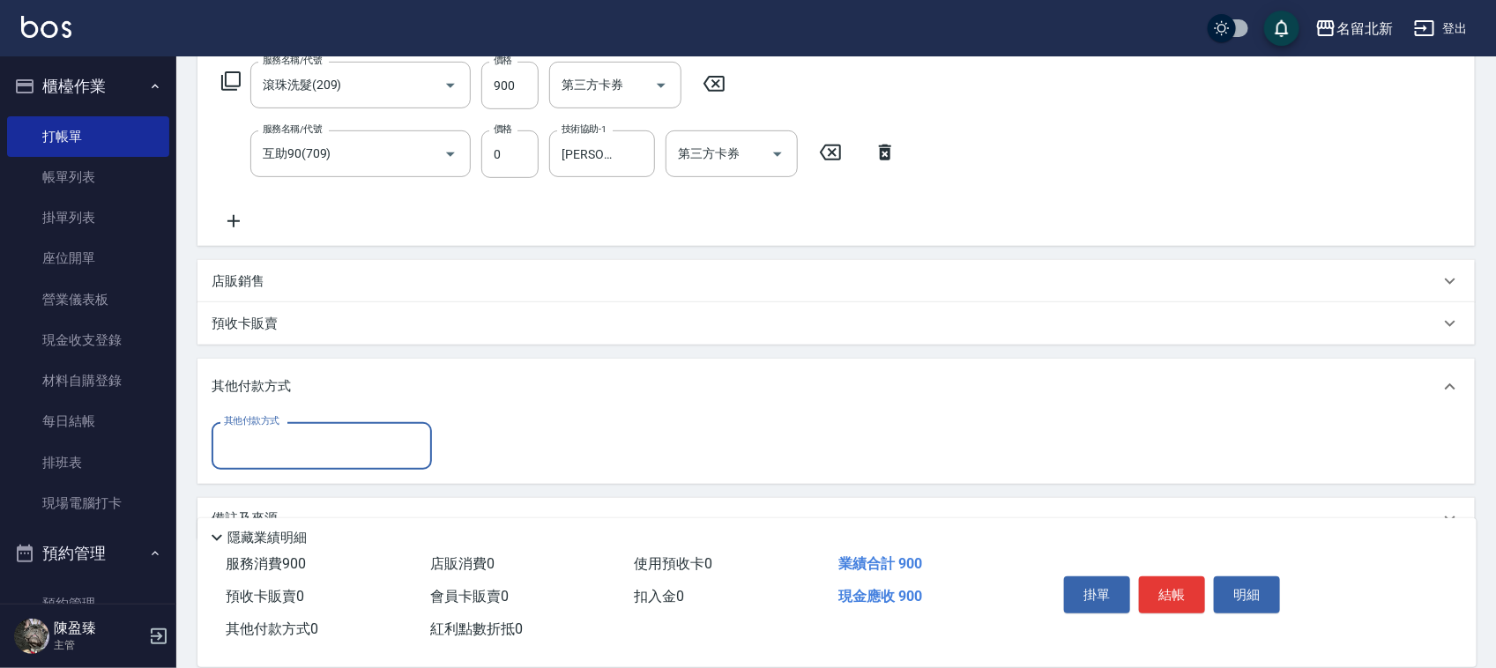
scroll to position [329, 0]
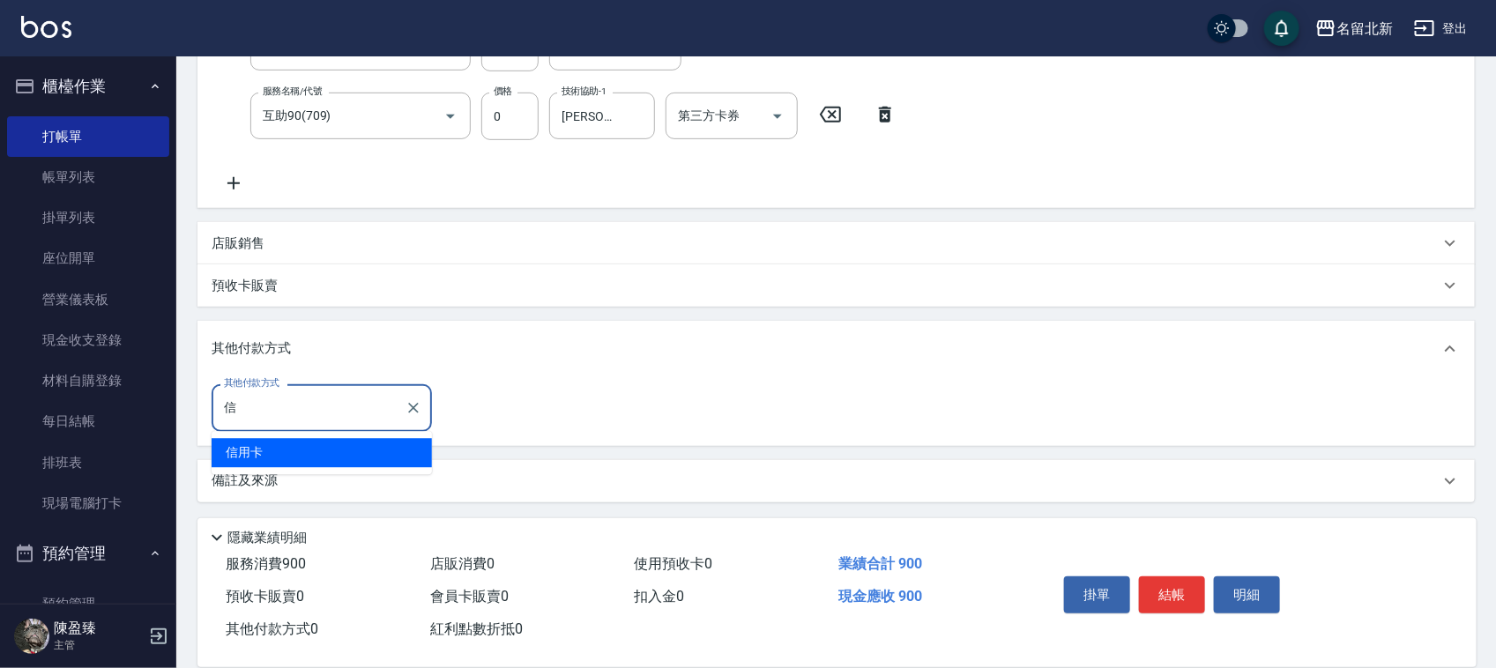
click at [389, 459] on span "信用卡" at bounding box center [322, 453] width 220 height 29
type input "信用卡"
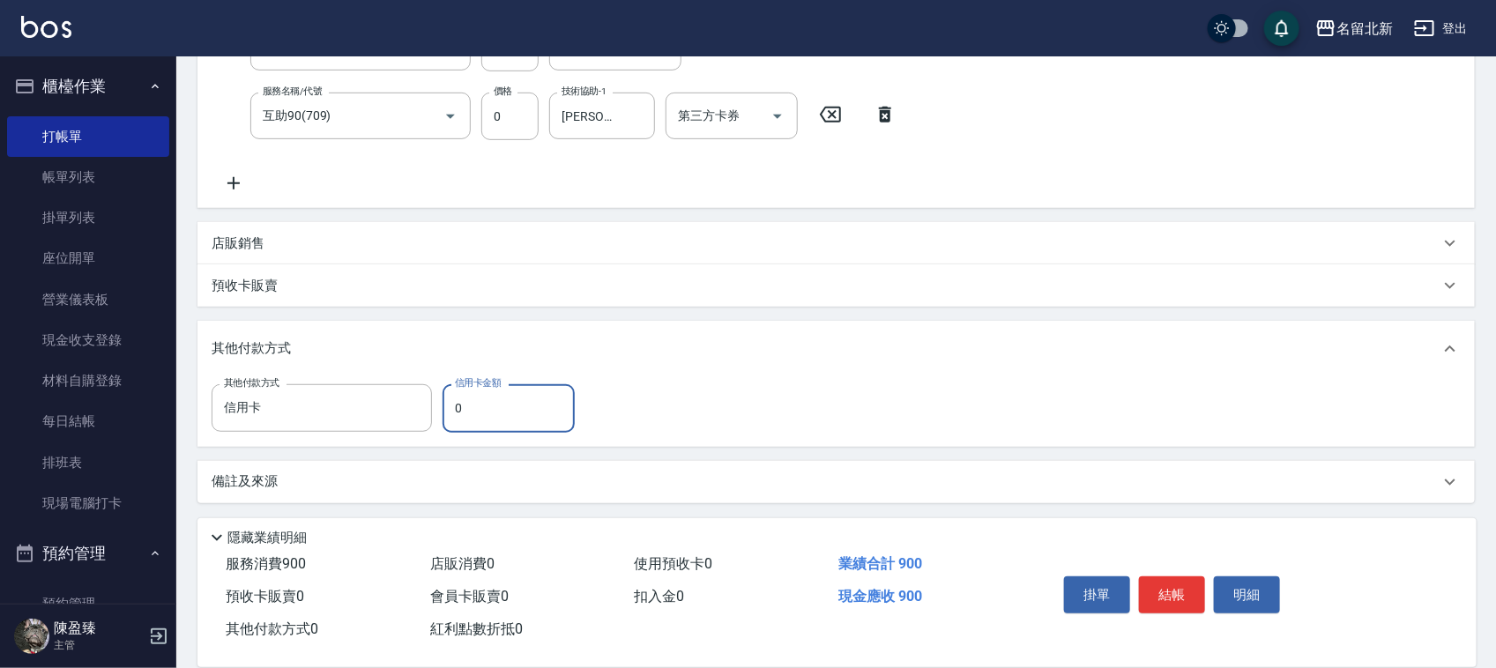
click at [526, 410] on input "0" at bounding box center [509, 408] width 132 height 48
type input "900"
click at [1179, 582] on button "結帳" at bounding box center [1172, 595] width 66 height 37
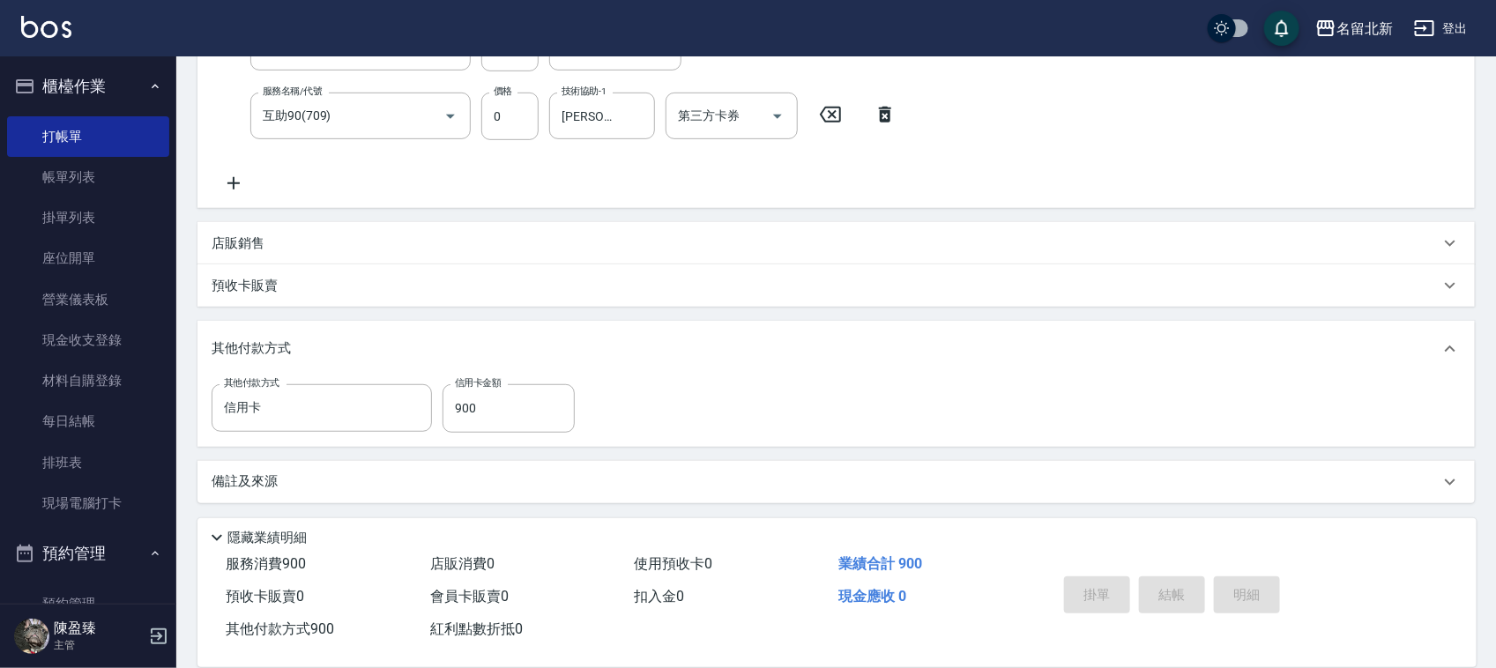
type input "[DATE] 12:59"
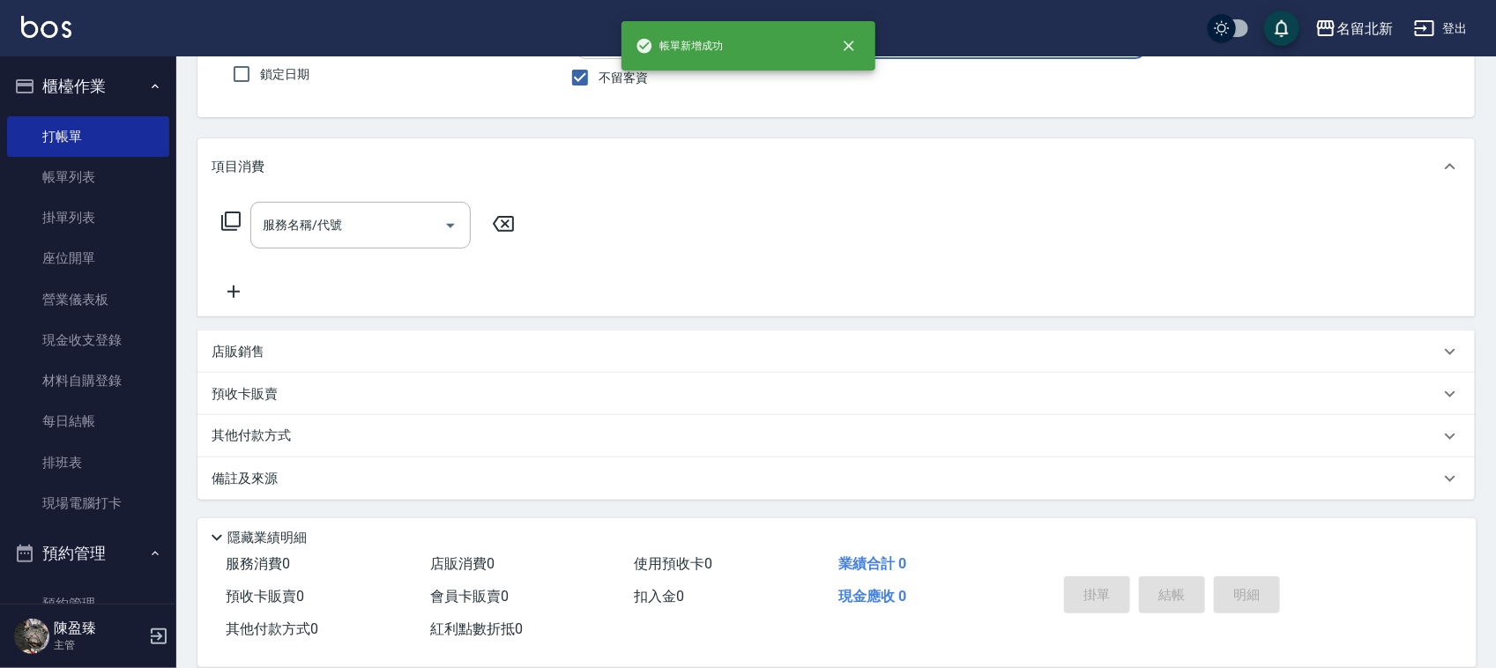
scroll to position [0, 0]
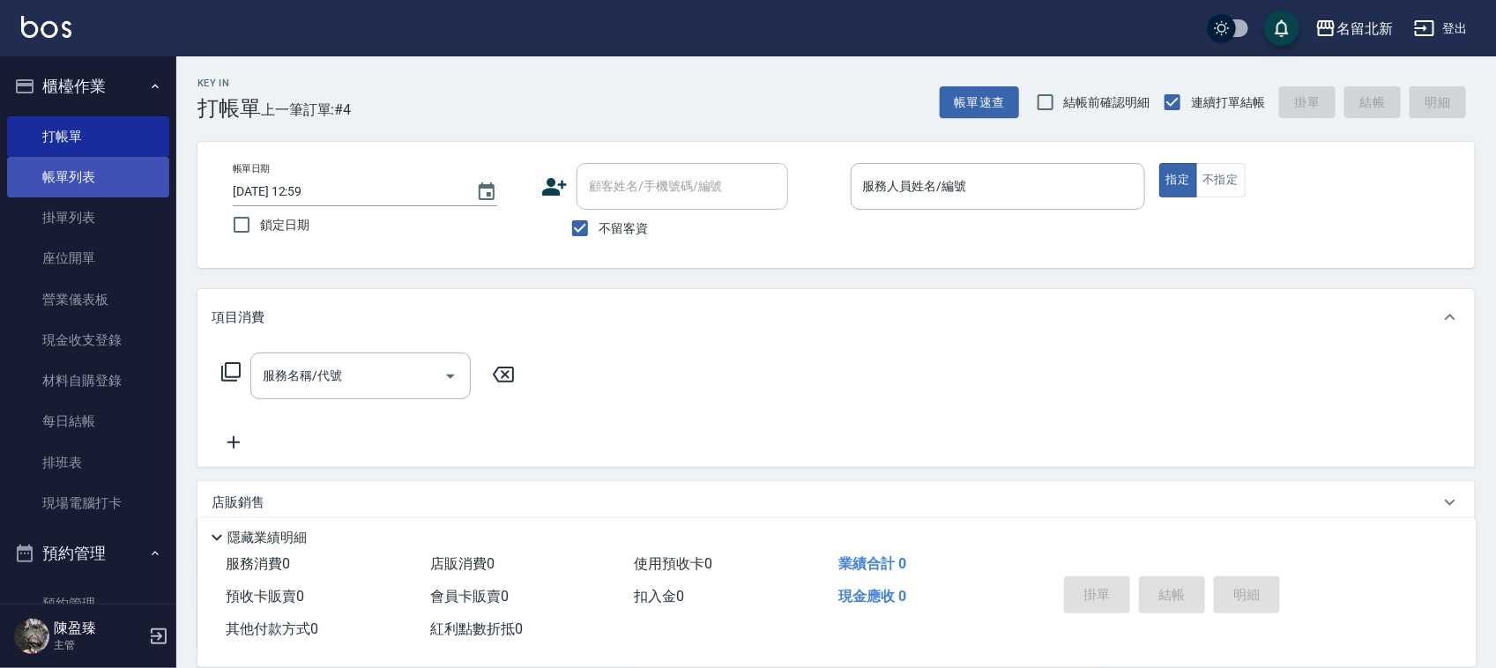
click at [108, 173] on link "帳單列表" at bounding box center [88, 177] width 162 height 41
click at [108, 167] on link "帳單列表" at bounding box center [88, 177] width 162 height 41
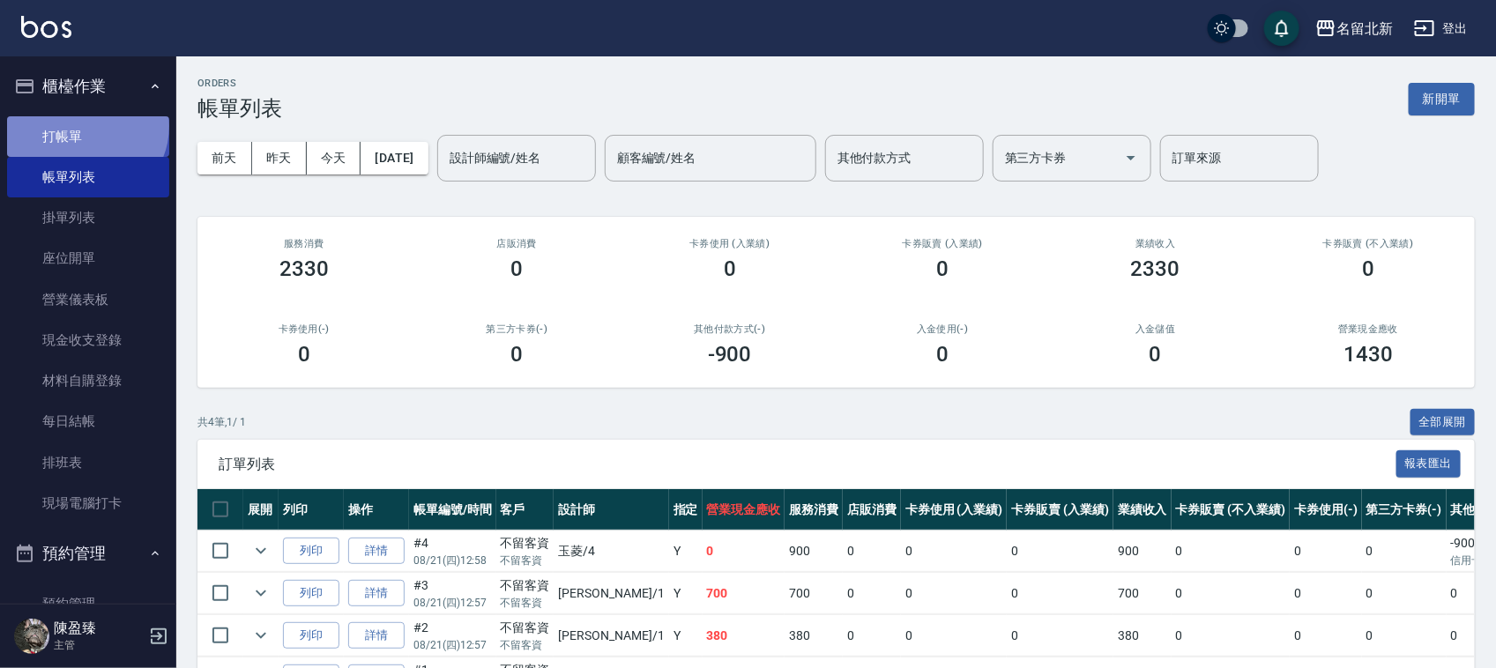
click at [82, 125] on link "打帳單" at bounding box center [88, 136] width 162 height 41
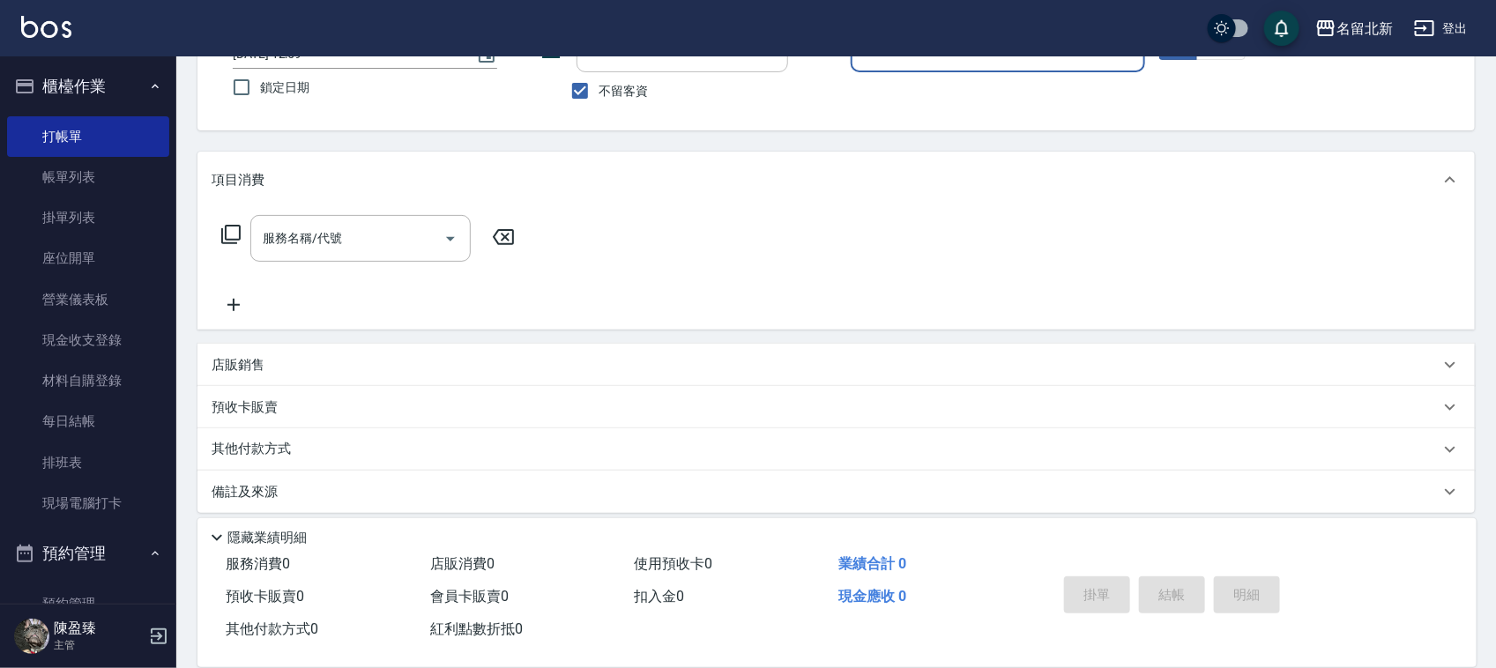
scroll to position [150, 0]
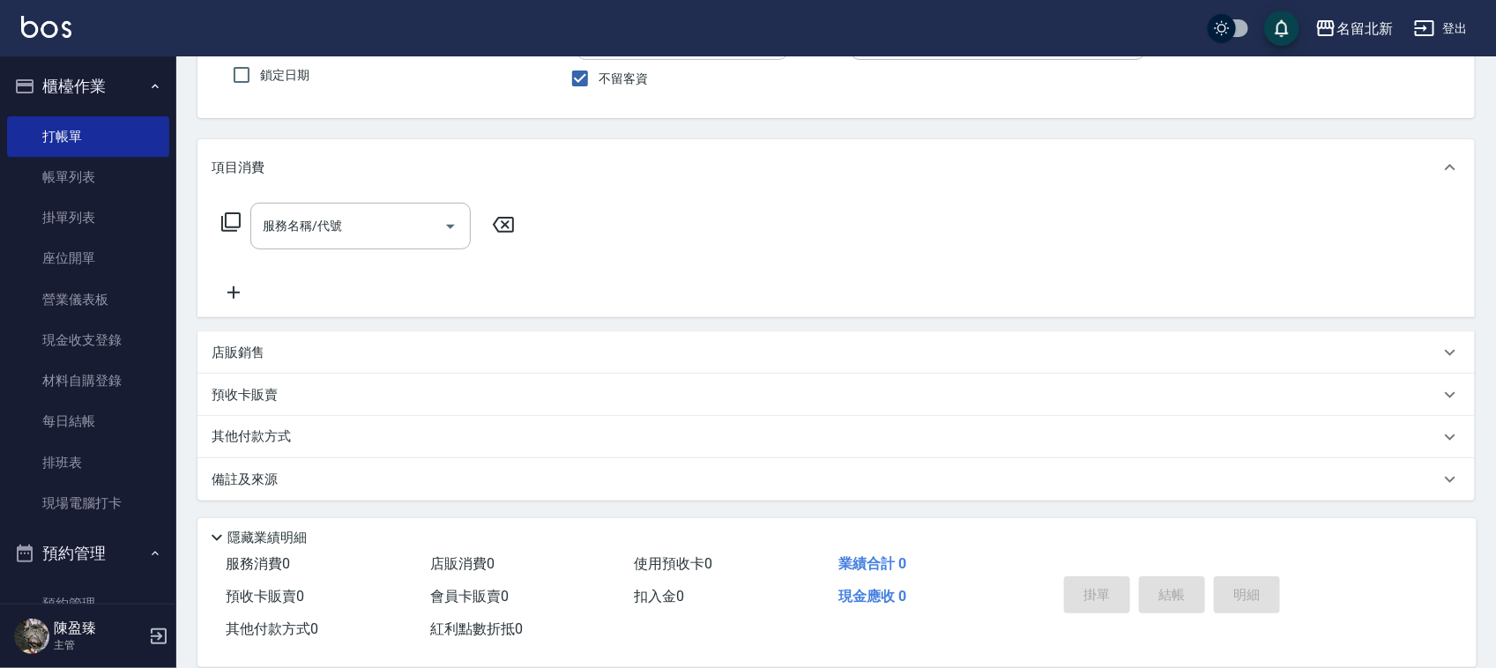
click at [301, 349] on div "店販銷售" at bounding box center [826, 353] width 1228 height 19
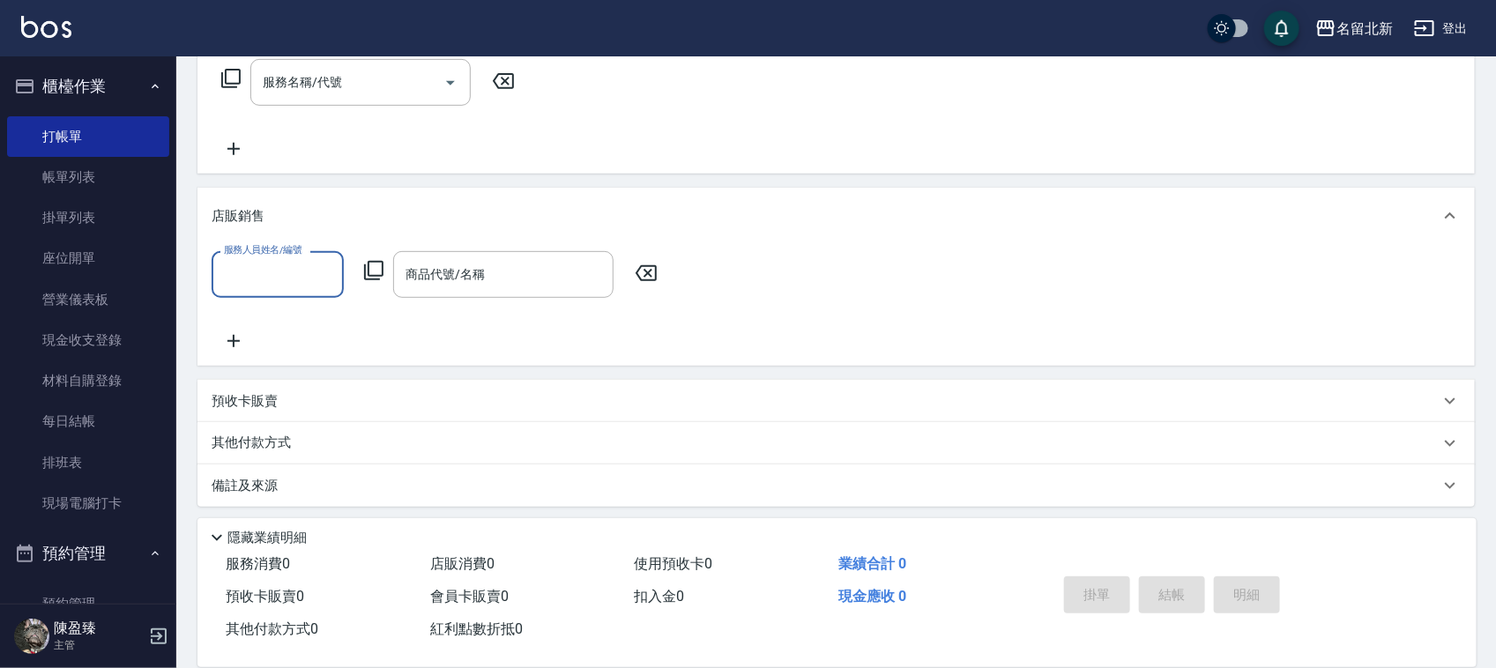
scroll to position [300, 0]
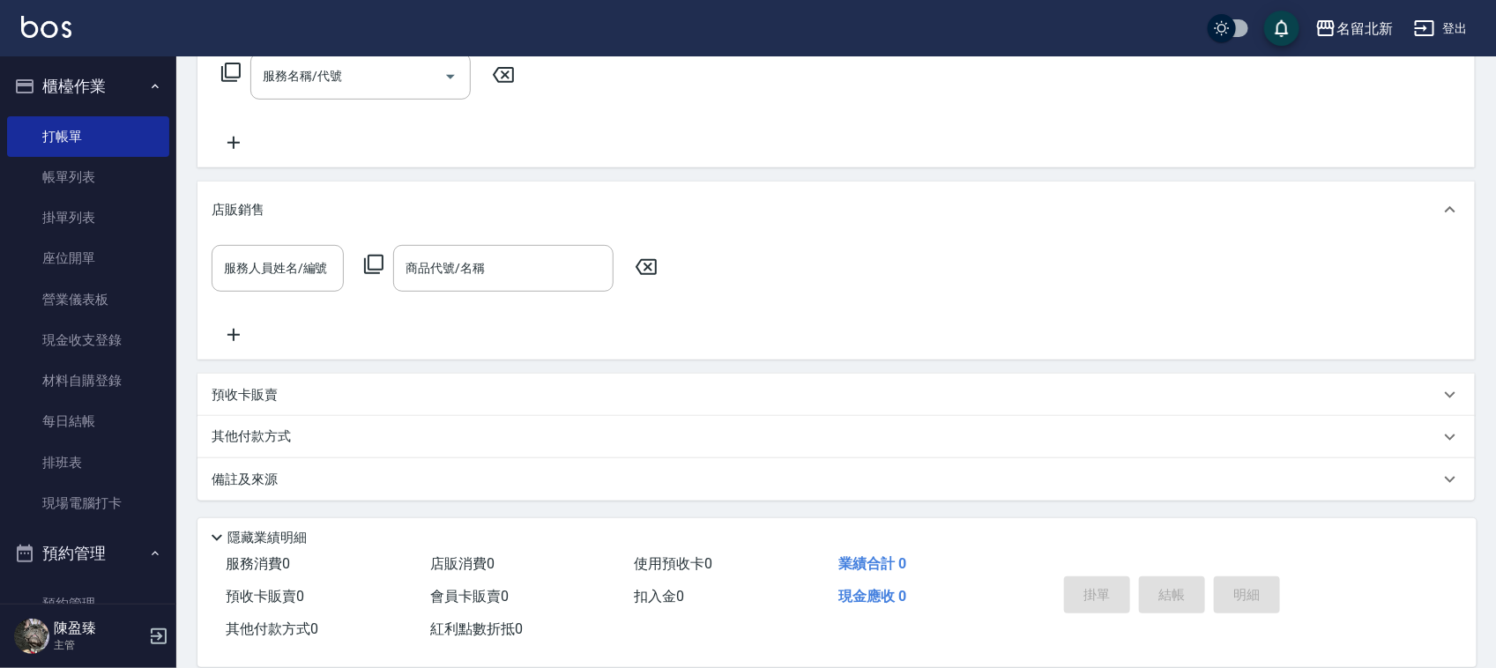
click at [306, 421] on div "其他付款方式" at bounding box center [835, 437] width 1277 height 42
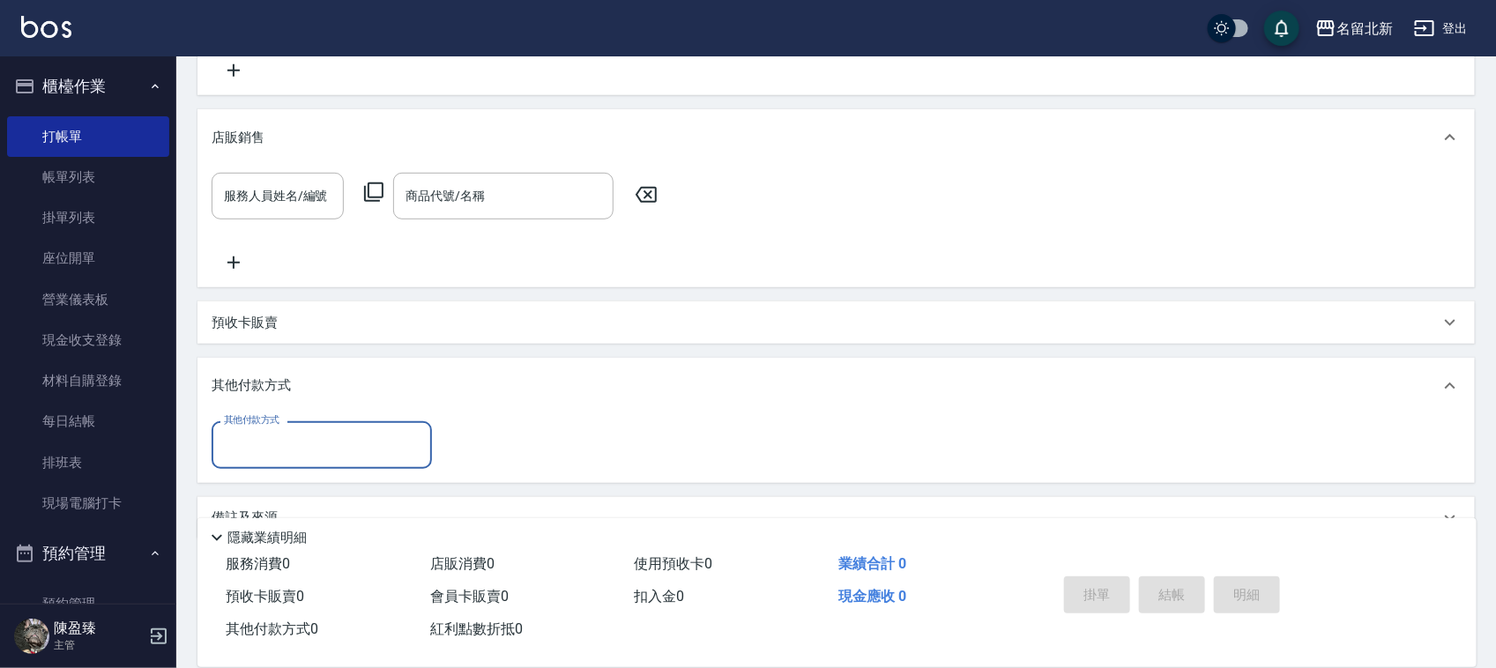
scroll to position [410, 0]
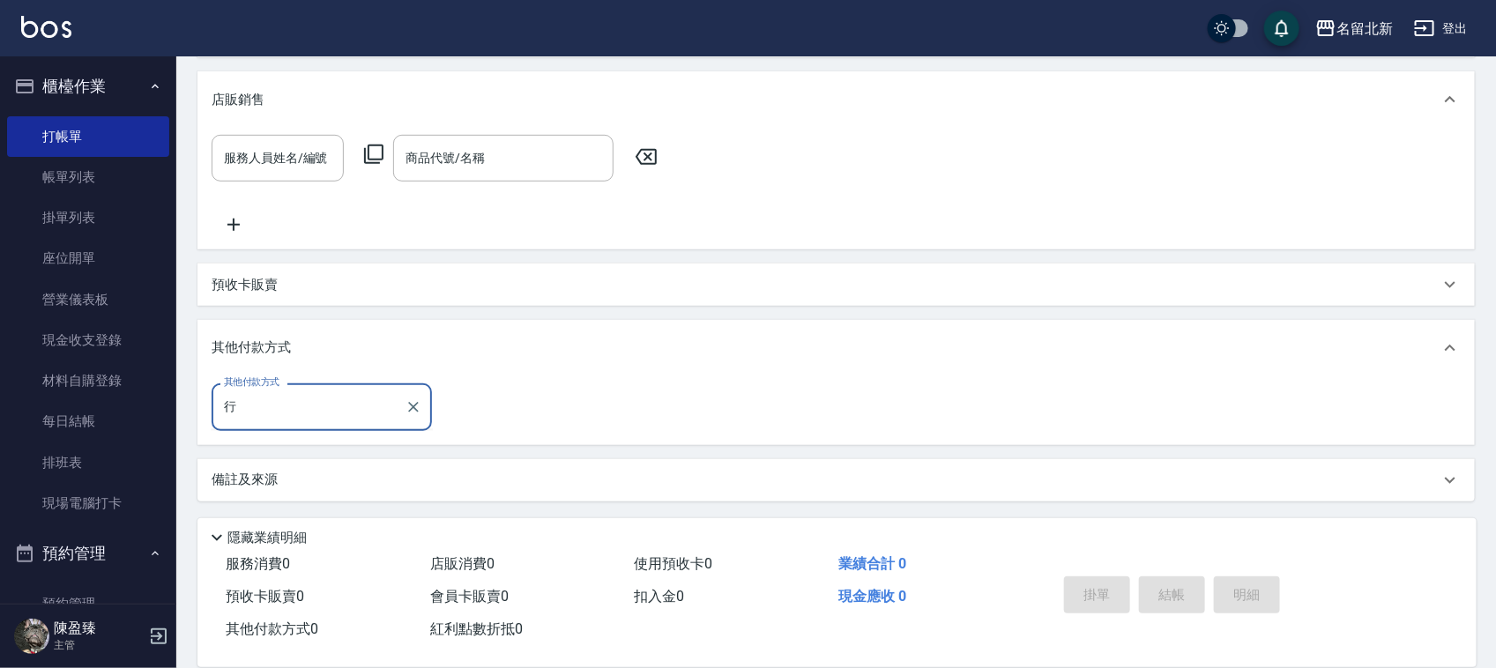
type input "undefined"
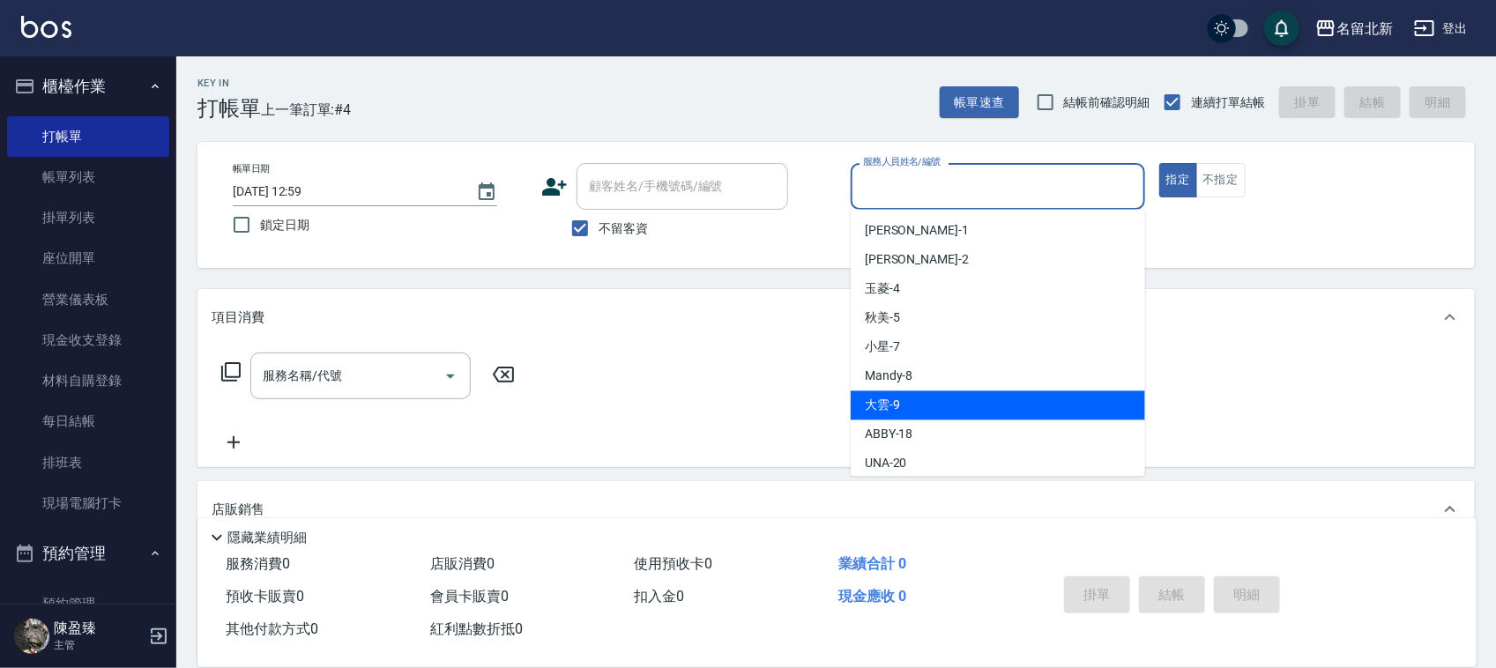
click at [595, 264] on div "帳單日期 [DATE] 12:59 鎖定日期 顧客姓名/手機號碼/編號 顧客姓名/手機號碼/編號 不留客資 服務人員姓名/編號 服務人員姓名/編號 指定 不指定" at bounding box center [835, 205] width 1277 height 126
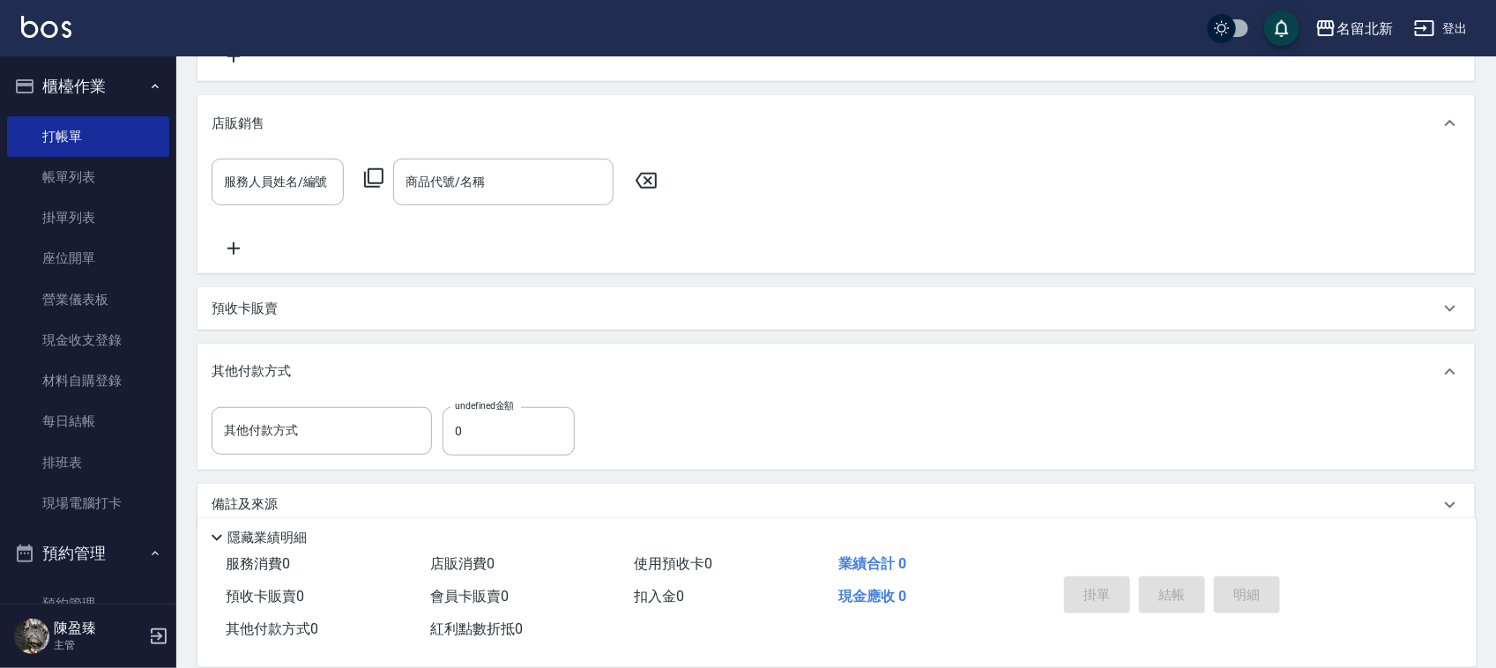
scroll to position [411, 0]
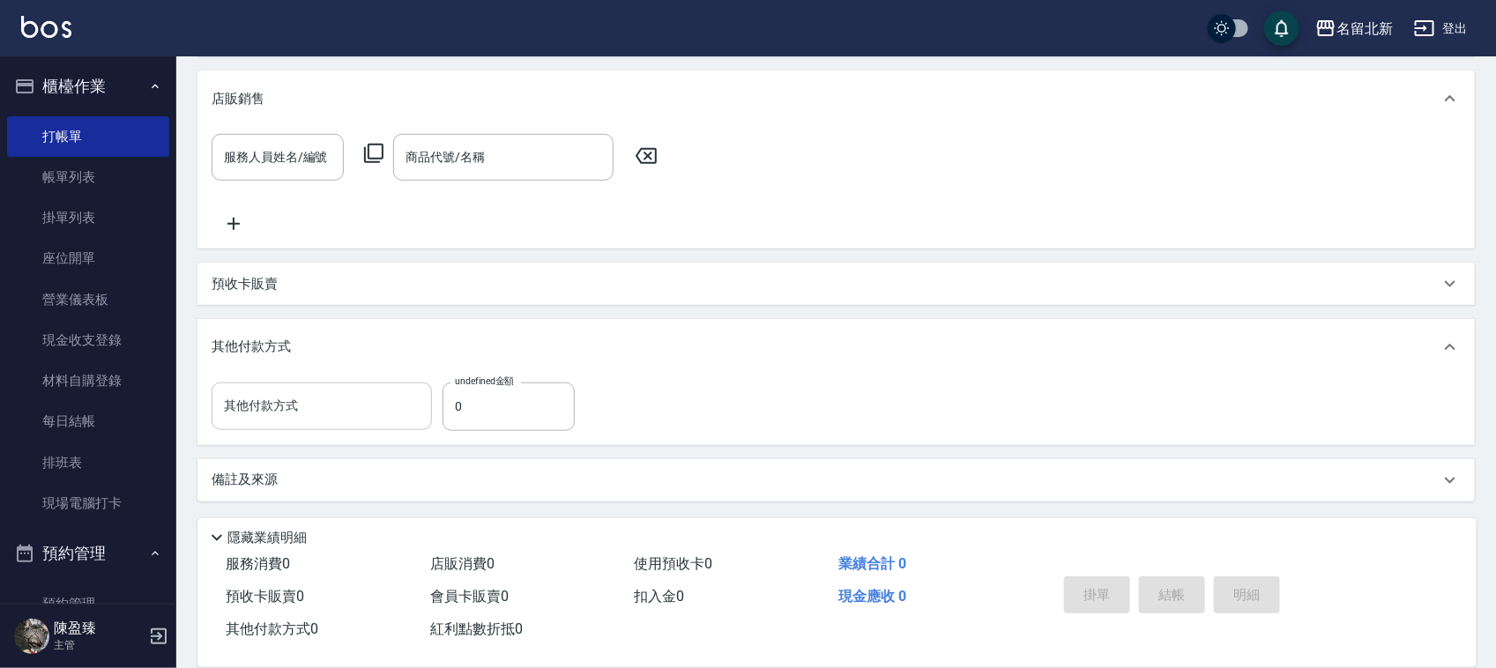
click at [331, 404] on input "其他付款方式" at bounding box center [322, 406] width 205 height 31
click at [394, 285] on div "預收卡販賣" at bounding box center [826, 284] width 1228 height 19
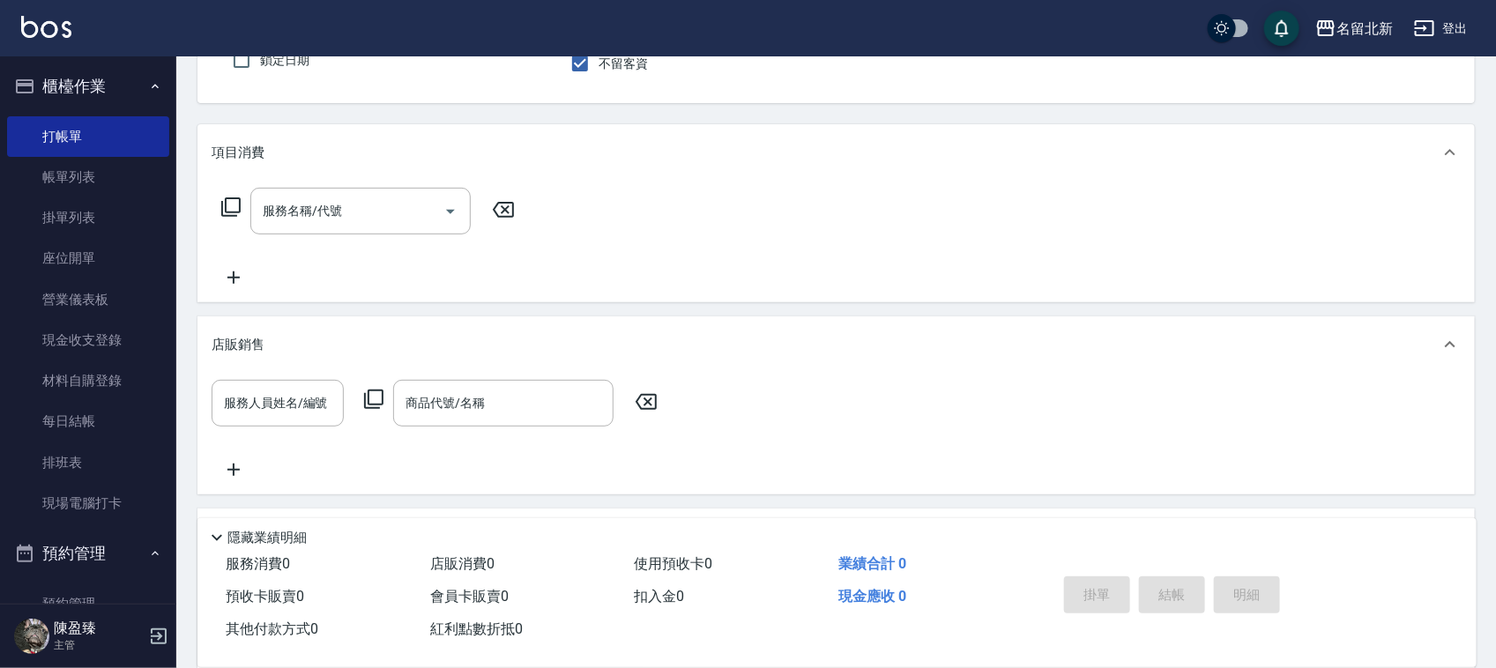
scroll to position [0, 0]
